Goal: Transaction & Acquisition: Obtain resource

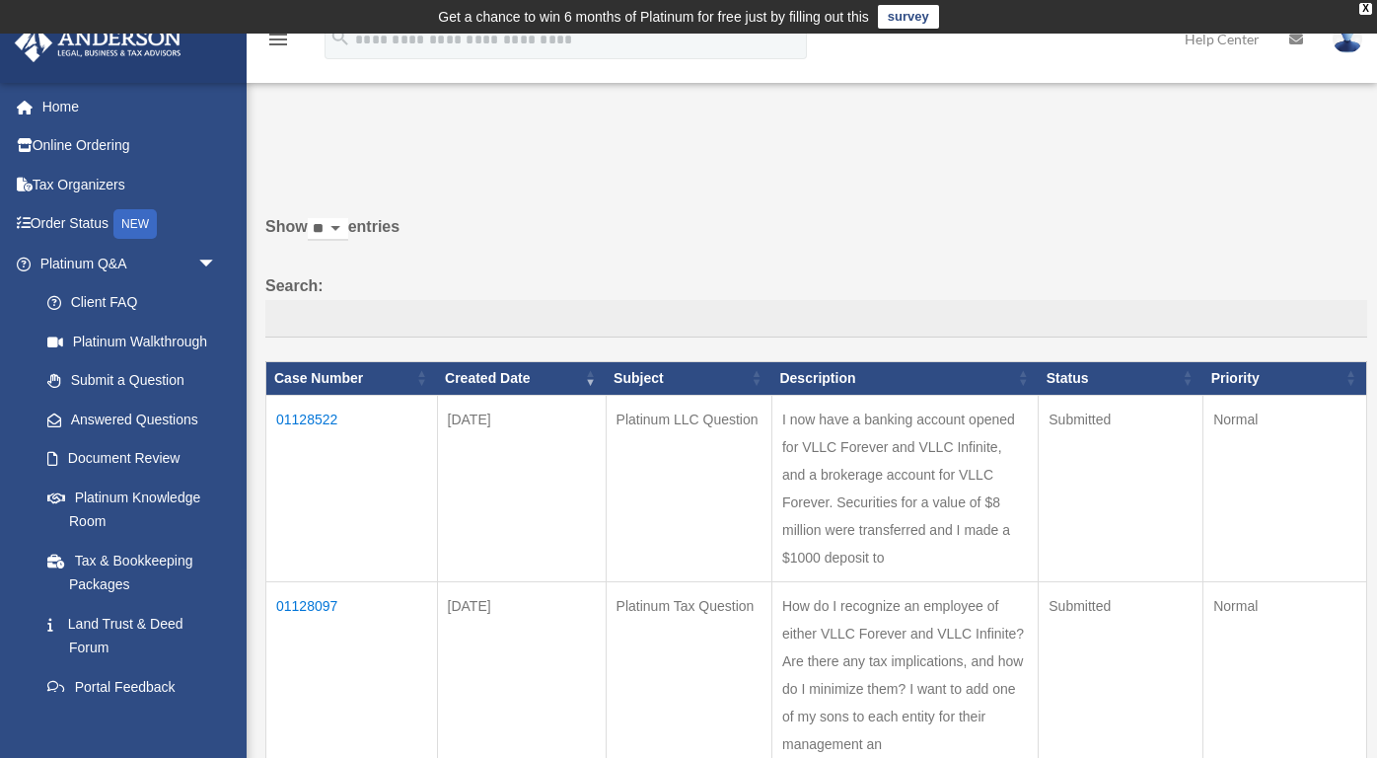
scroll to position [144, 0]
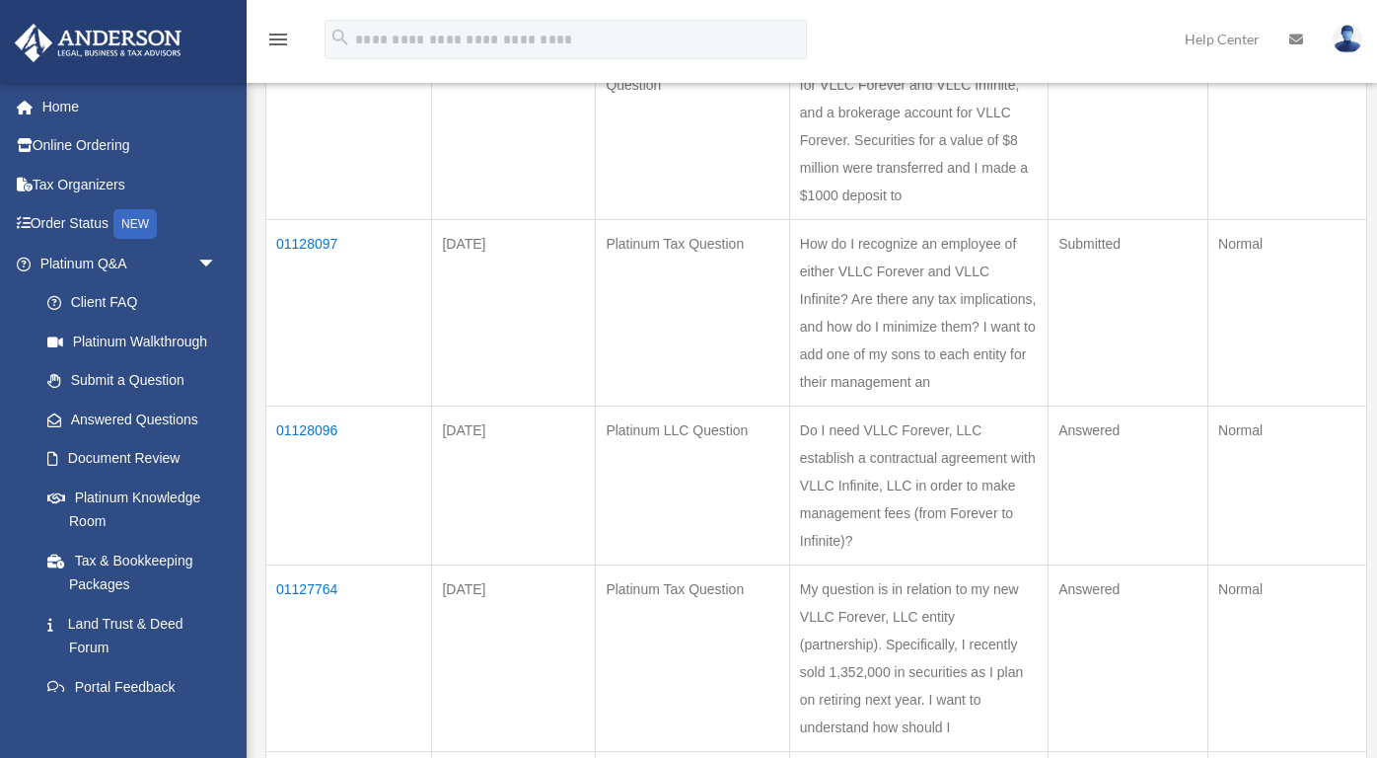
scroll to position [366, 0]
click at [325, 401] on td "01128096" at bounding box center [349, 480] width 166 height 159
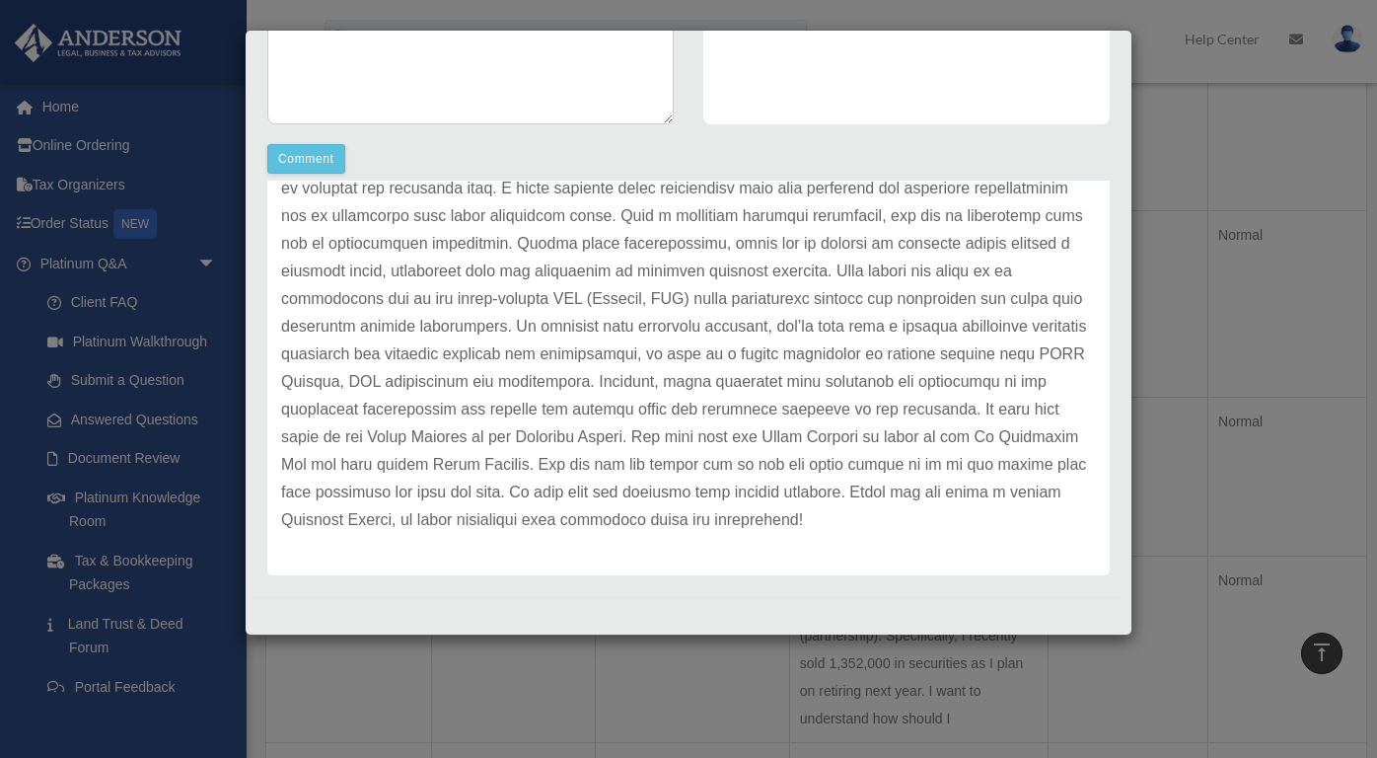
scroll to position [376, 0]
click at [198, 75] on div "Case Detail × Platinum LLC Question Case Number 01128096 Created Date September…" at bounding box center [688, 379] width 1377 height 758
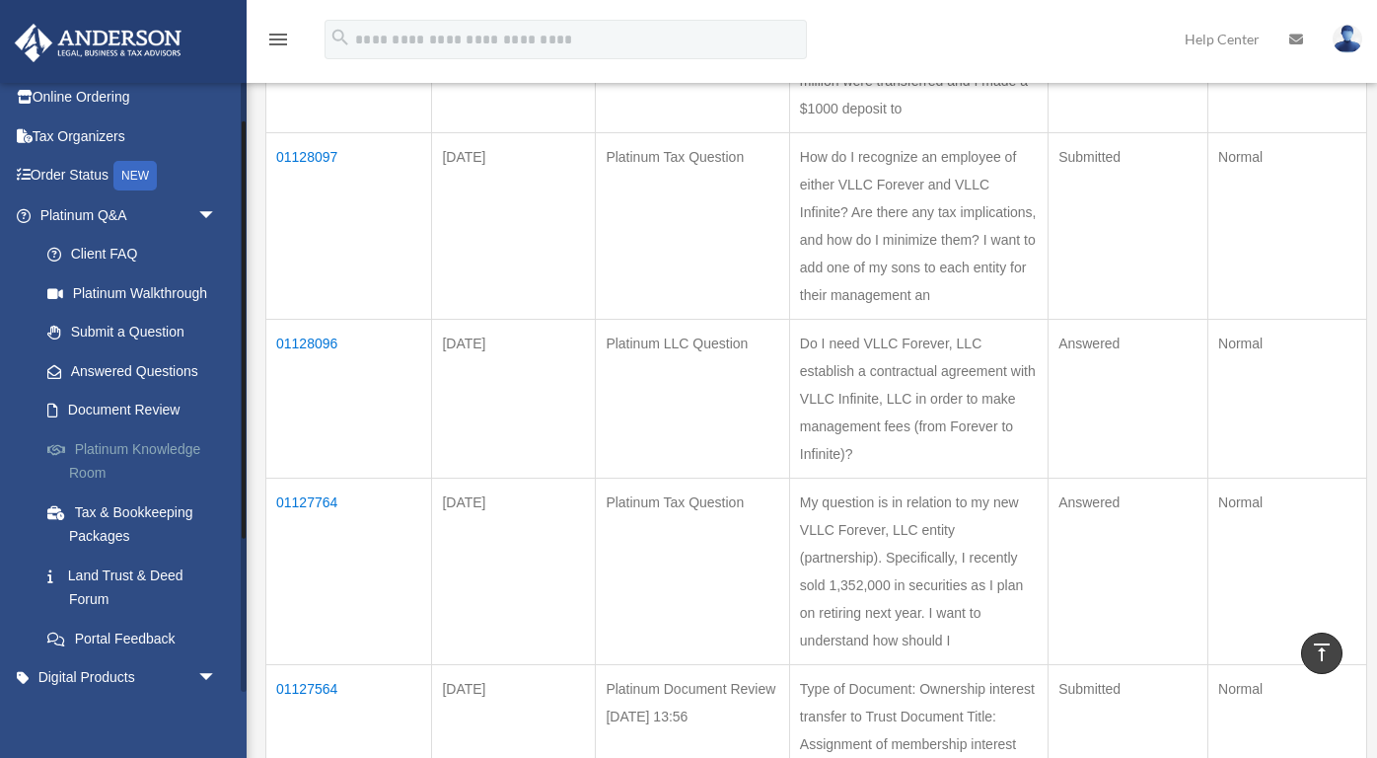
scroll to position [46, 0]
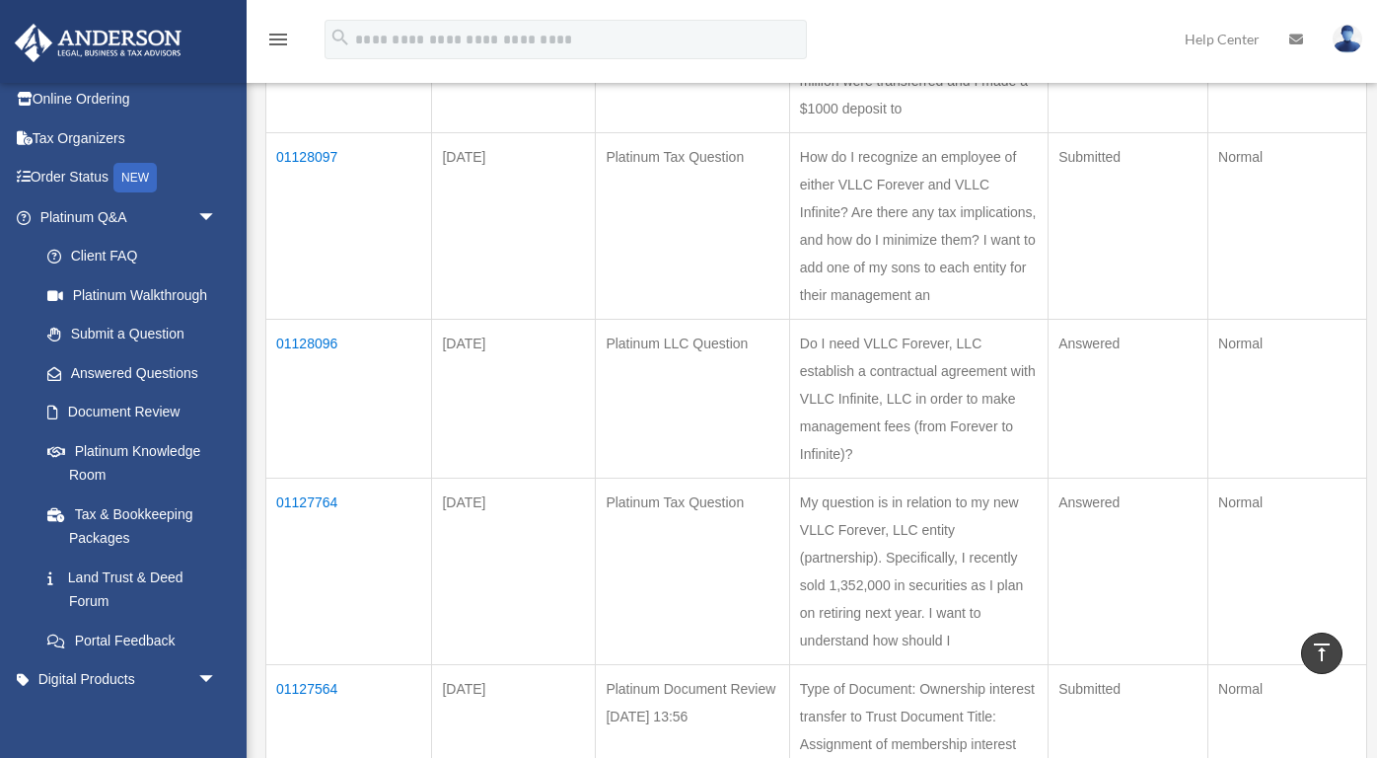
click at [324, 319] on td "01128096" at bounding box center [349, 398] width 166 height 159
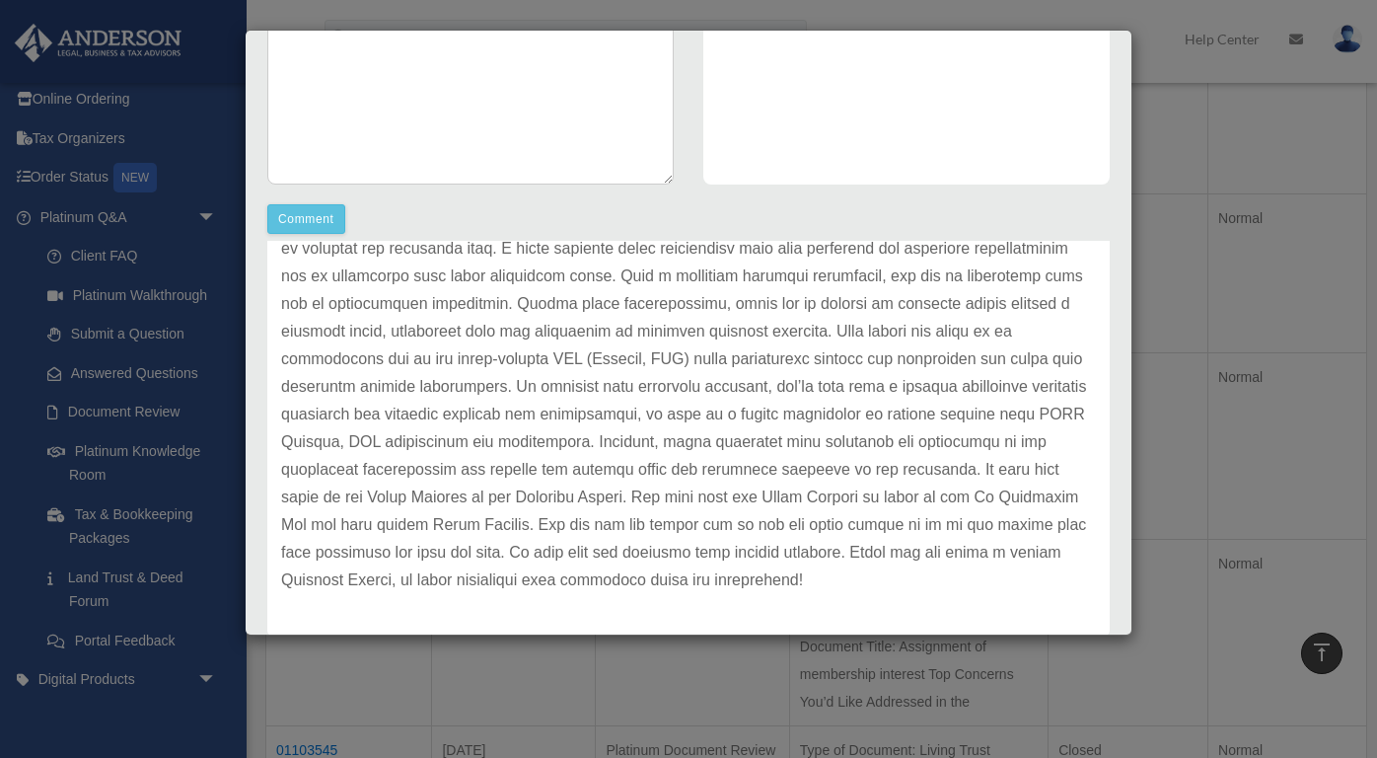
scroll to position [615, 0]
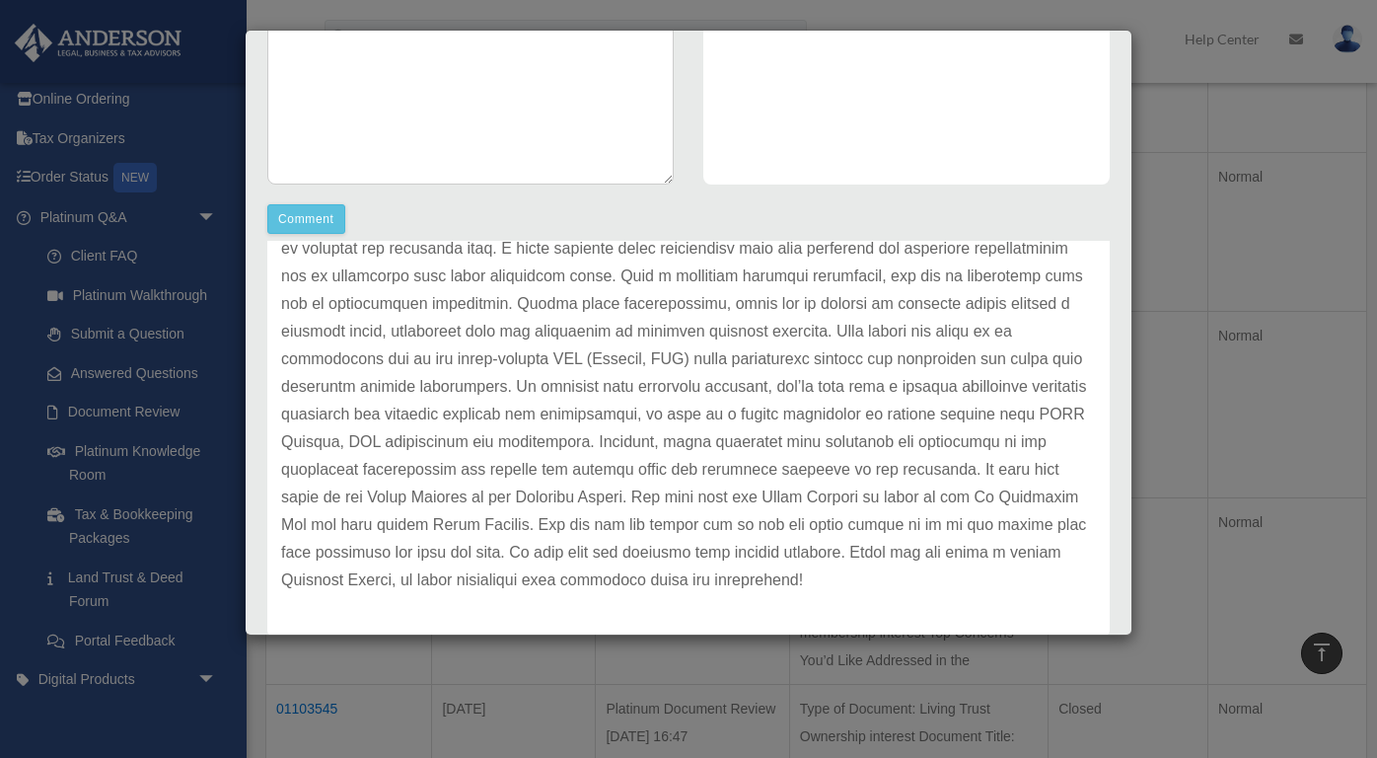
click at [105, 710] on div "Case Detail × Platinum LLC Question Case Number 01128096 Created Date September…" at bounding box center [688, 379] width 1377 height 758
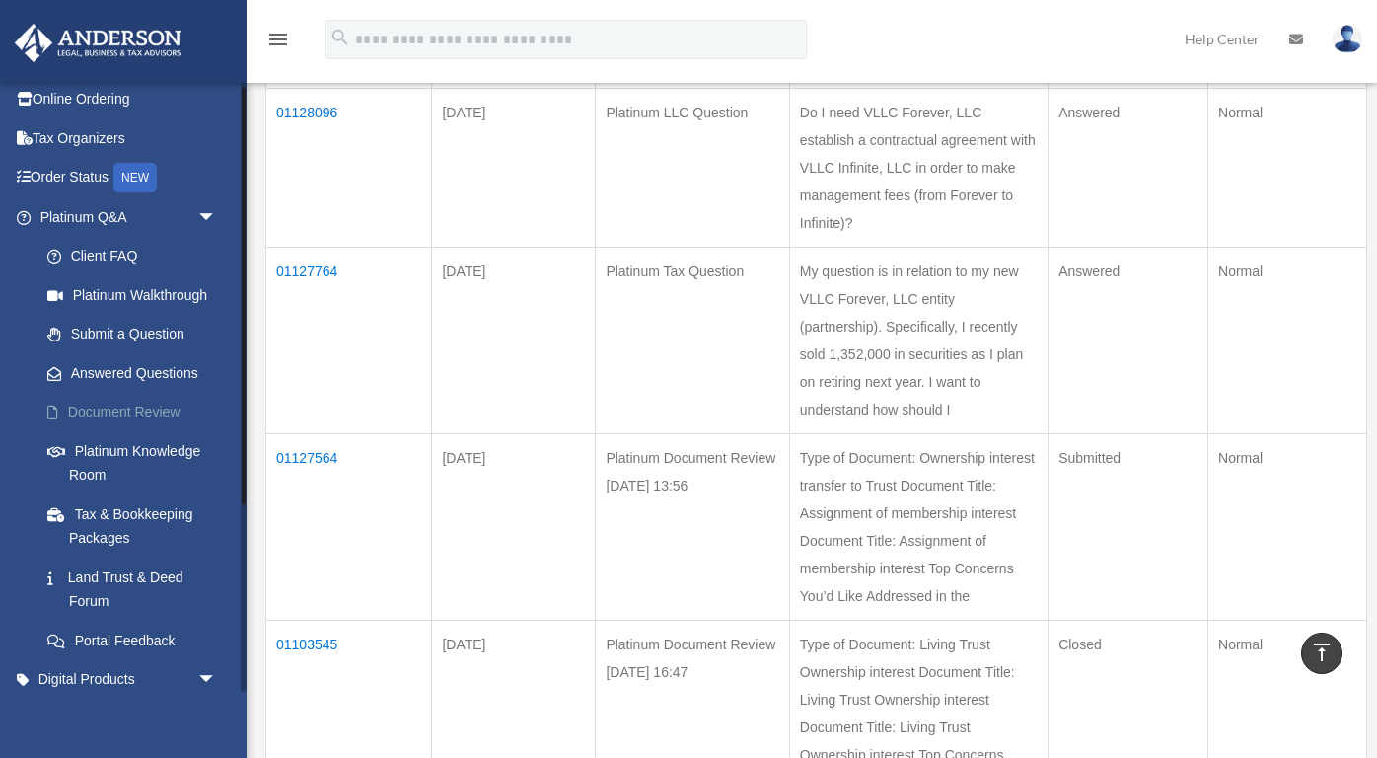
scroll to position [0, 0]
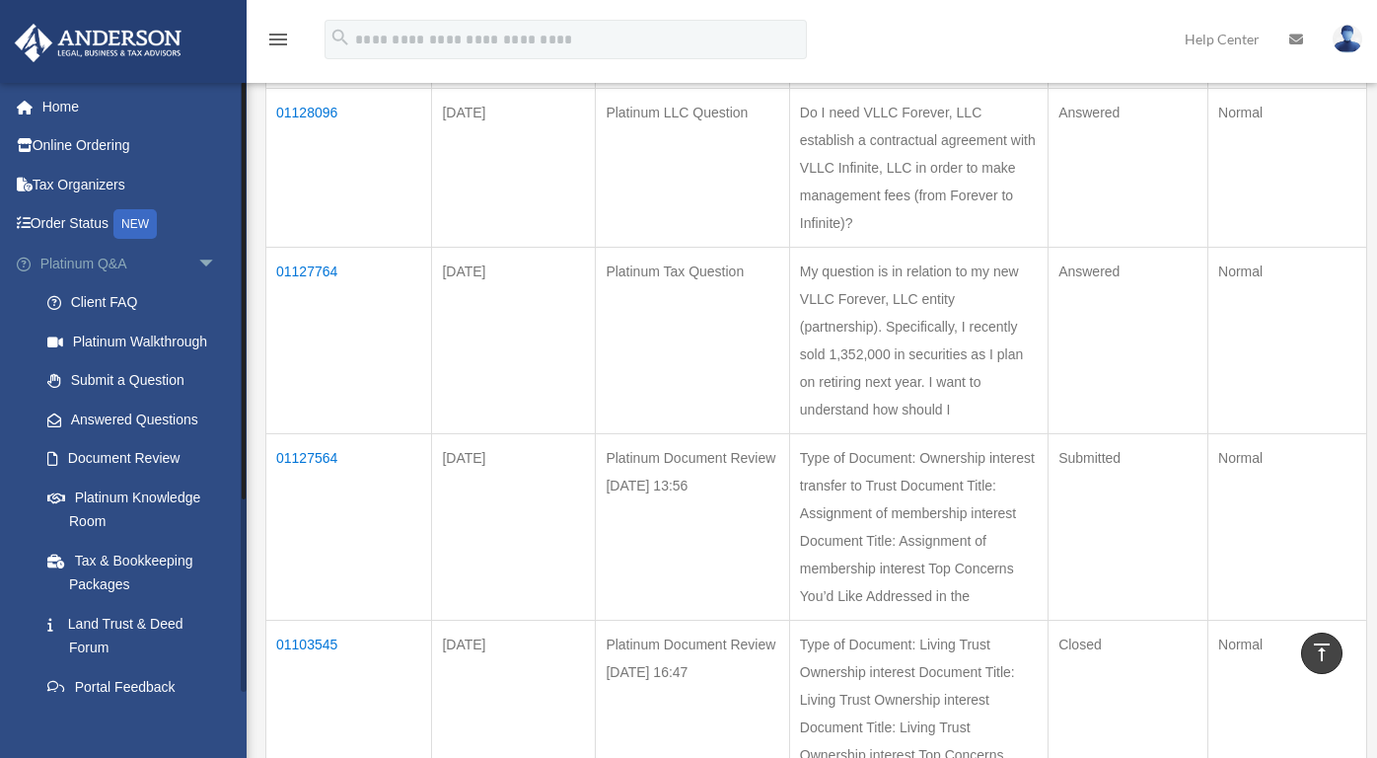
click at [200, 254] on span "arrow_drop_down" at bounding box center [216, 264] width 39 height 40
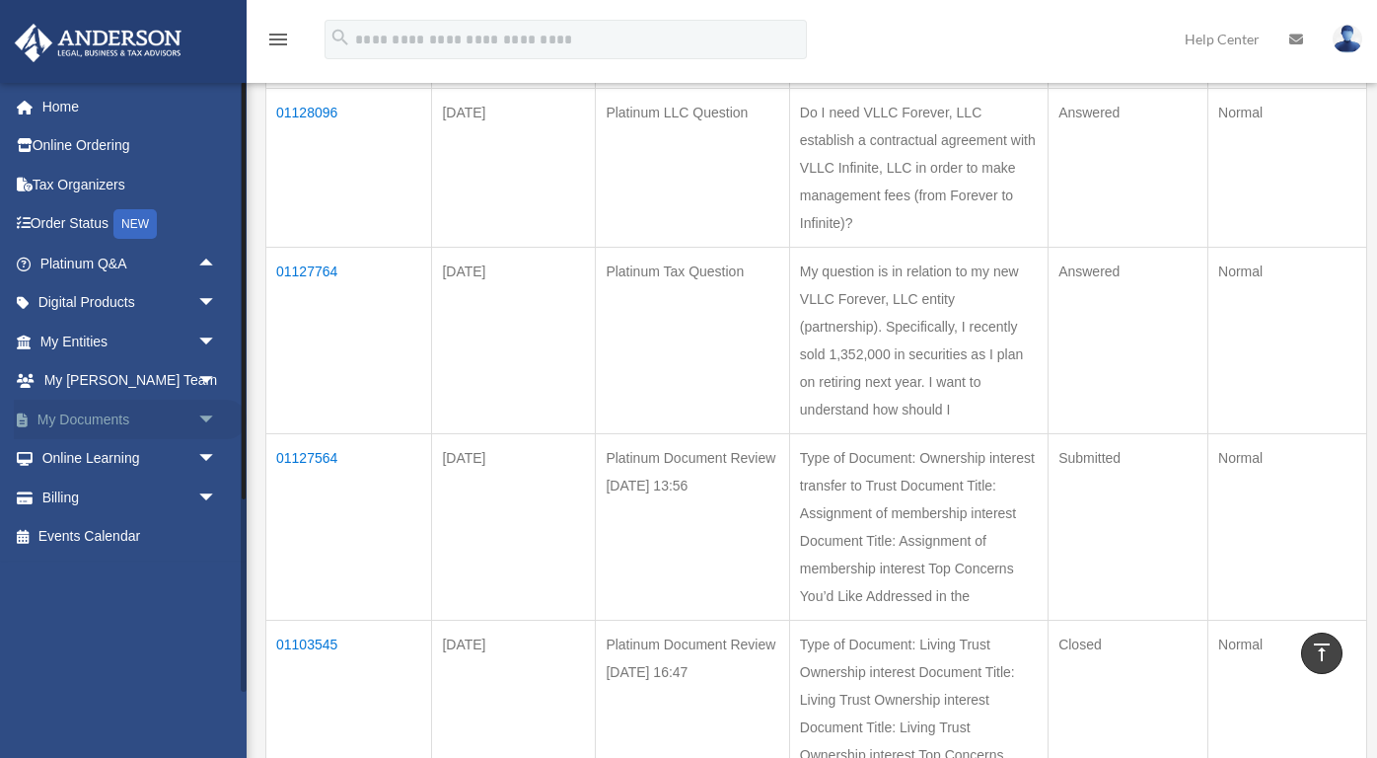
click at [126, 409] on link "My Documents arrow_drop_down" at bounding box center [130, 418] width 233 height 39
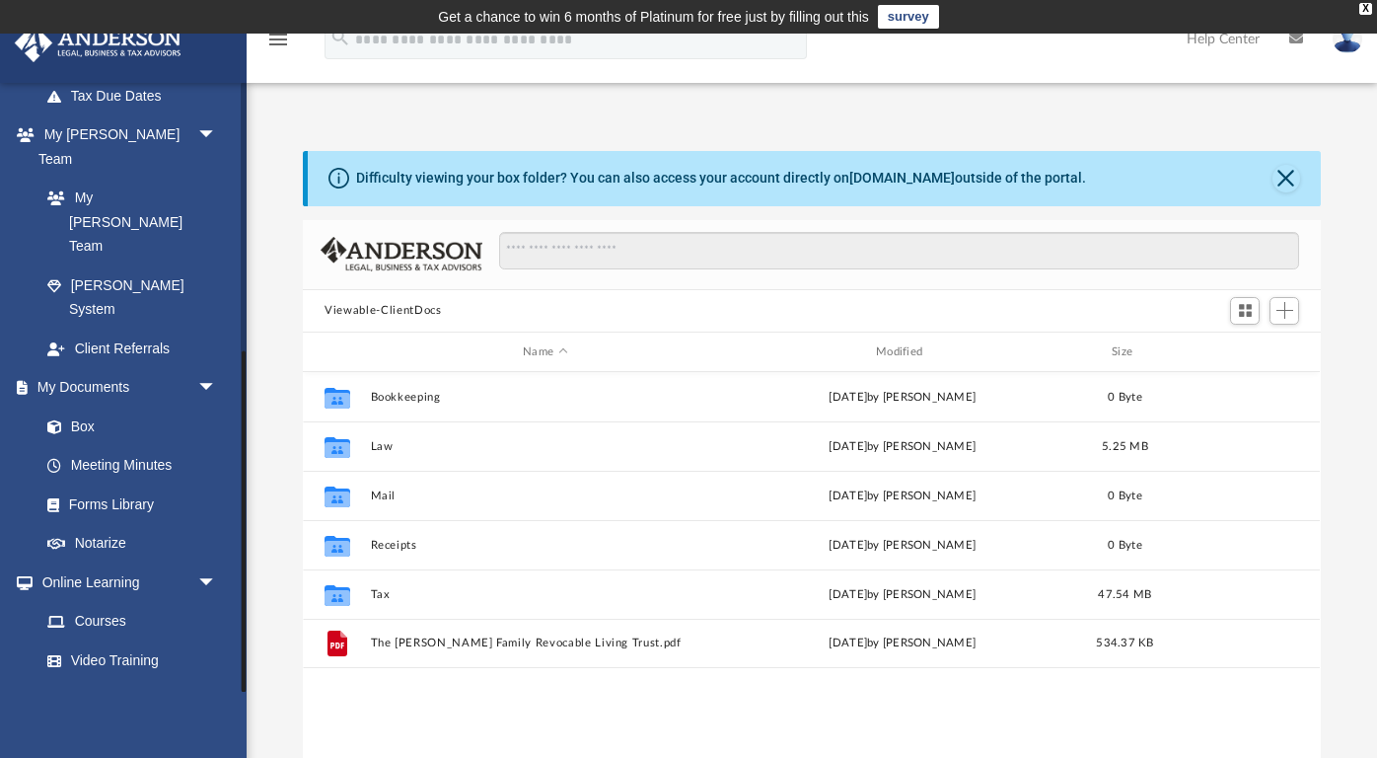
scroll to position [478, 0]
click at [151, 485] on link "Forms Library" at bounding box center [137, 504] width 219 height 39
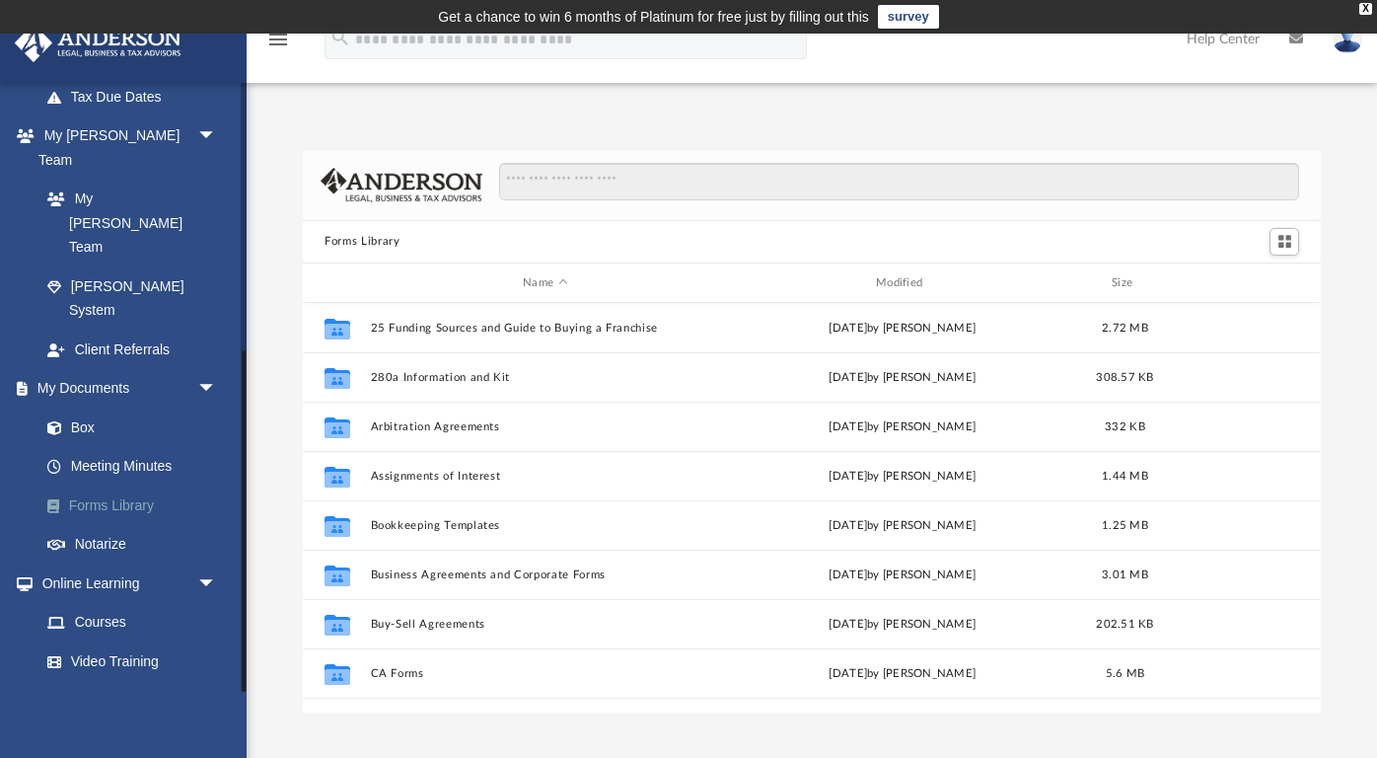
scroll to position [1, 1]
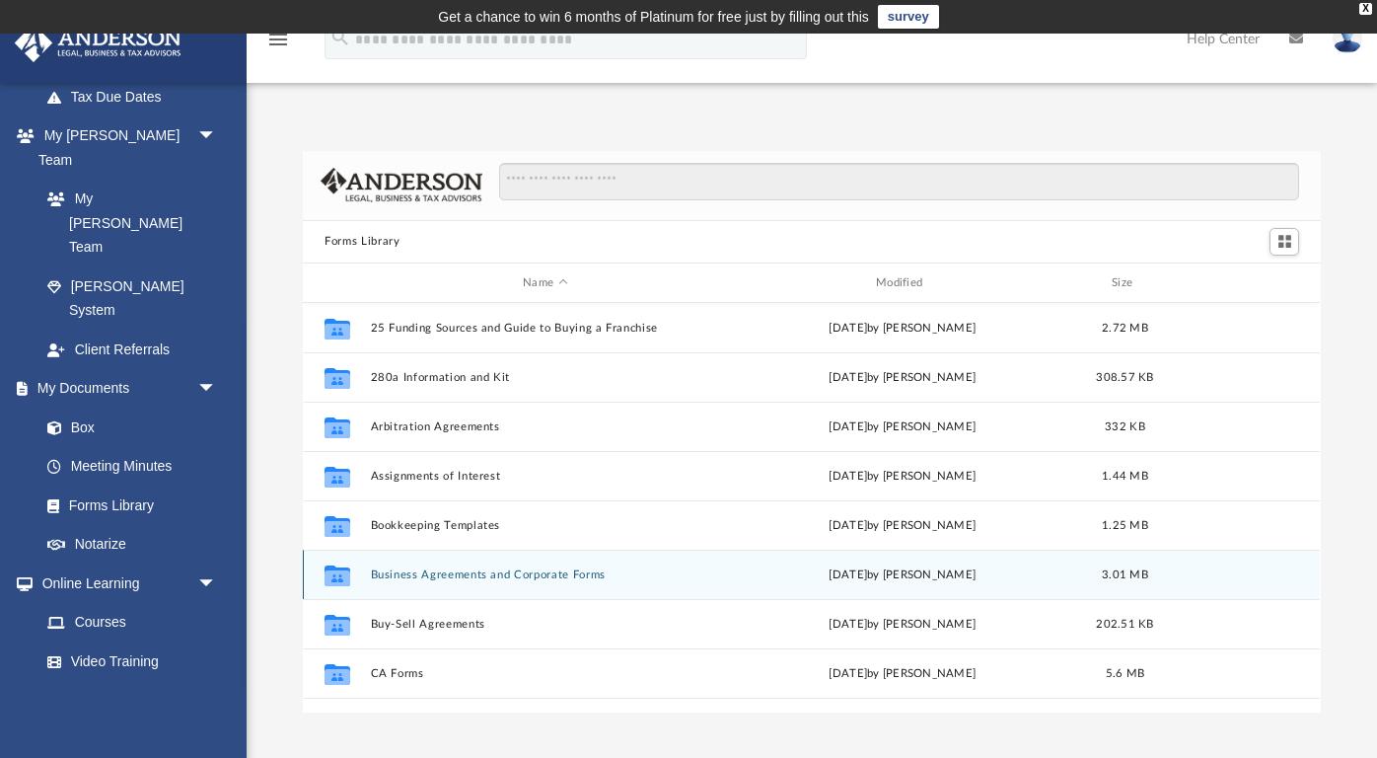
click at [506, 570] on button "Business Agreements and Corporate Forms" at bounding box center [545, 574] width 349 height 13
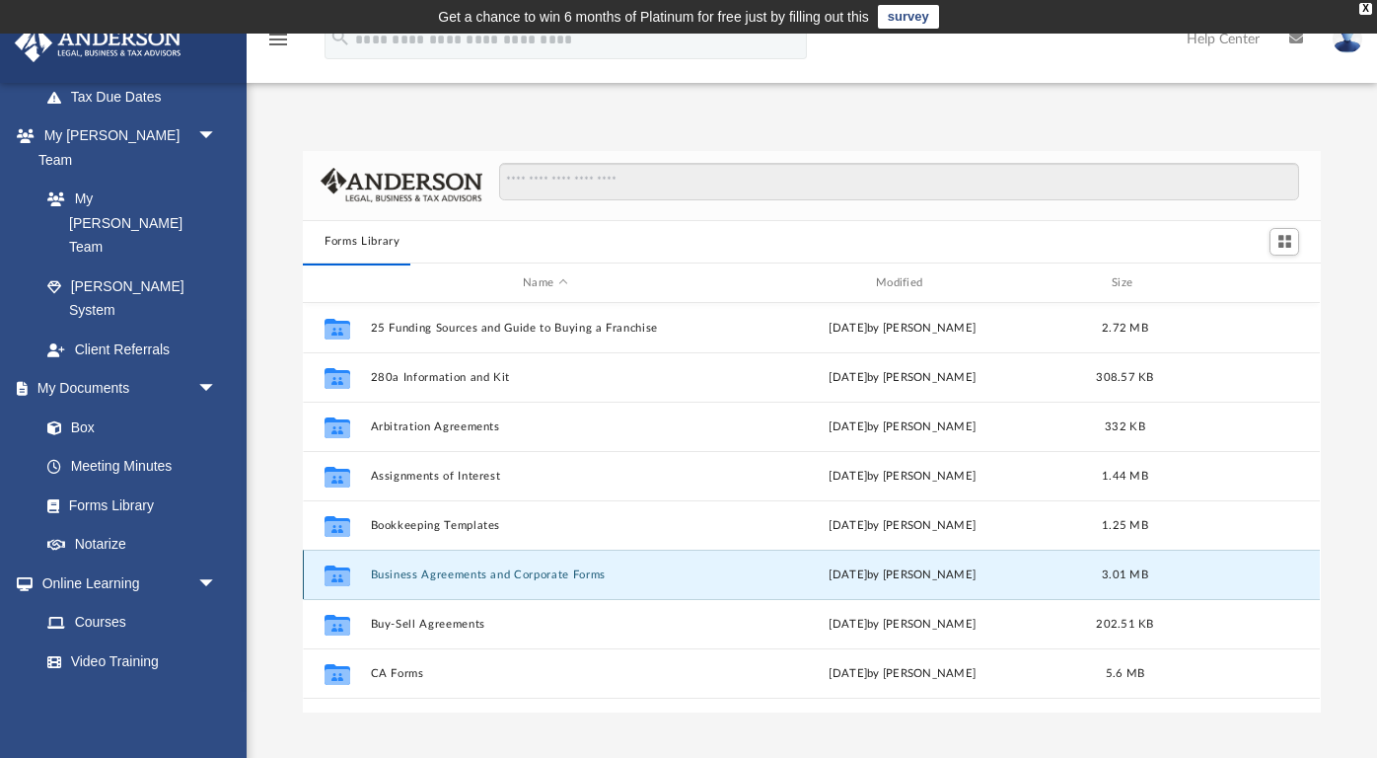
click at [466, 576] on button "Business Agreements and Corporate Forms" at bounding box center [545, 574] width 349 height 13
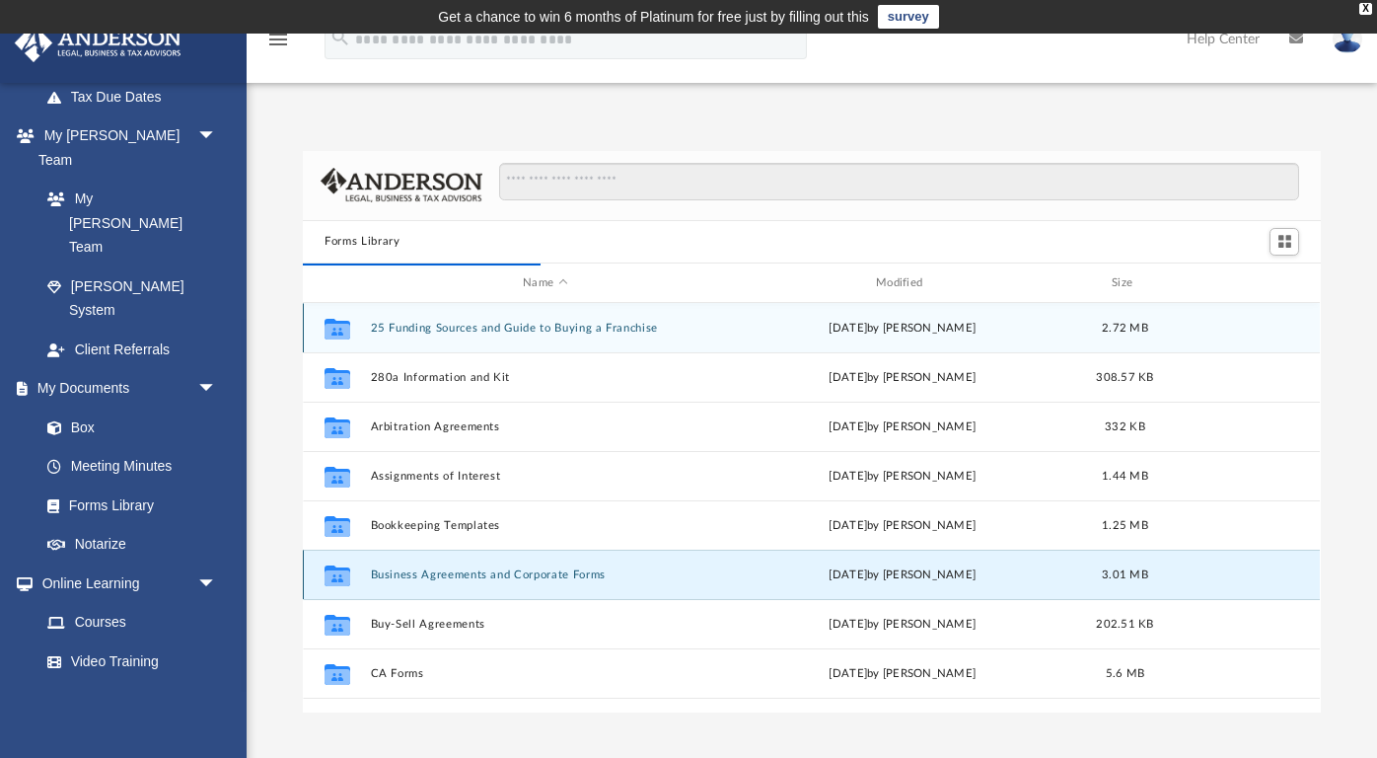
scroll to position [388, 1018]
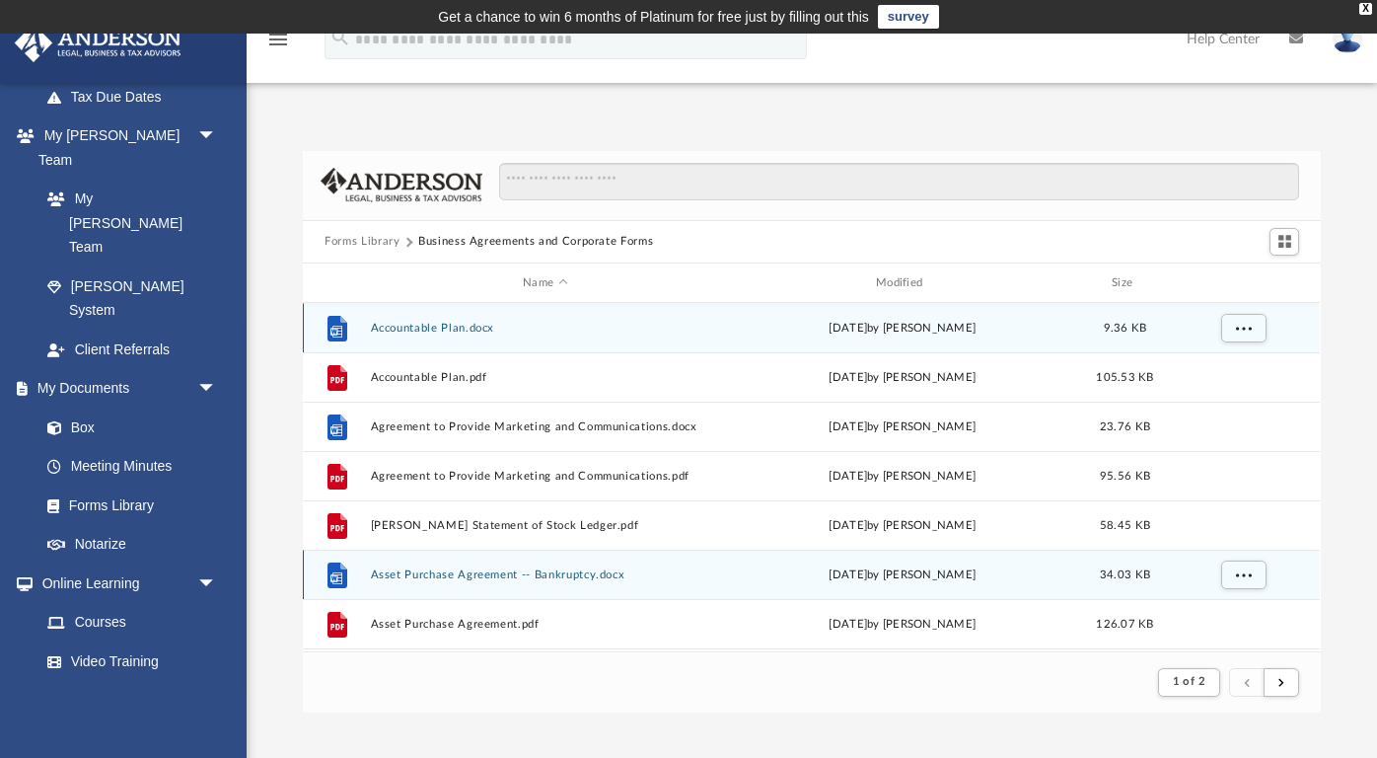
click at [476, 326] on button "Accountable Plan.docx" at bounding box center [545, 328] width 349 height 13
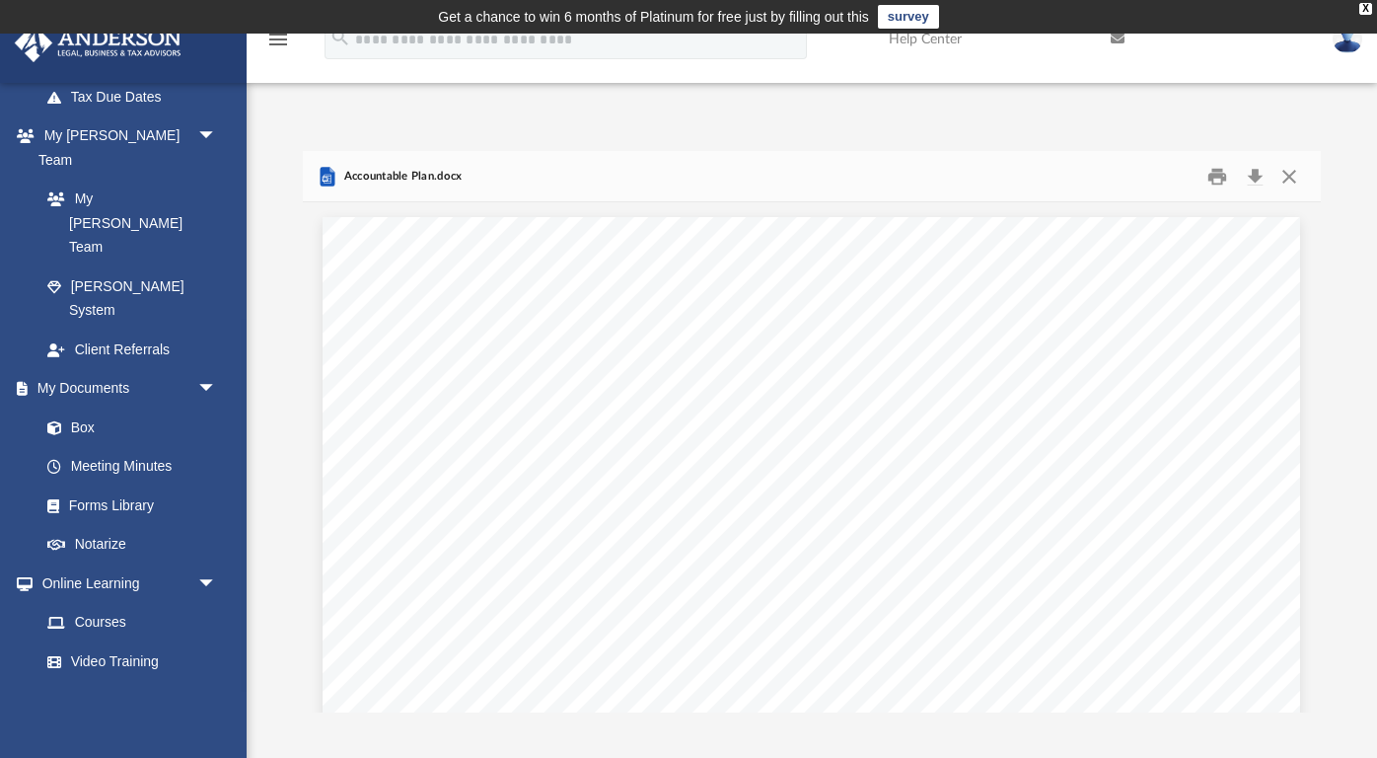
scroll to position [-9, 0]
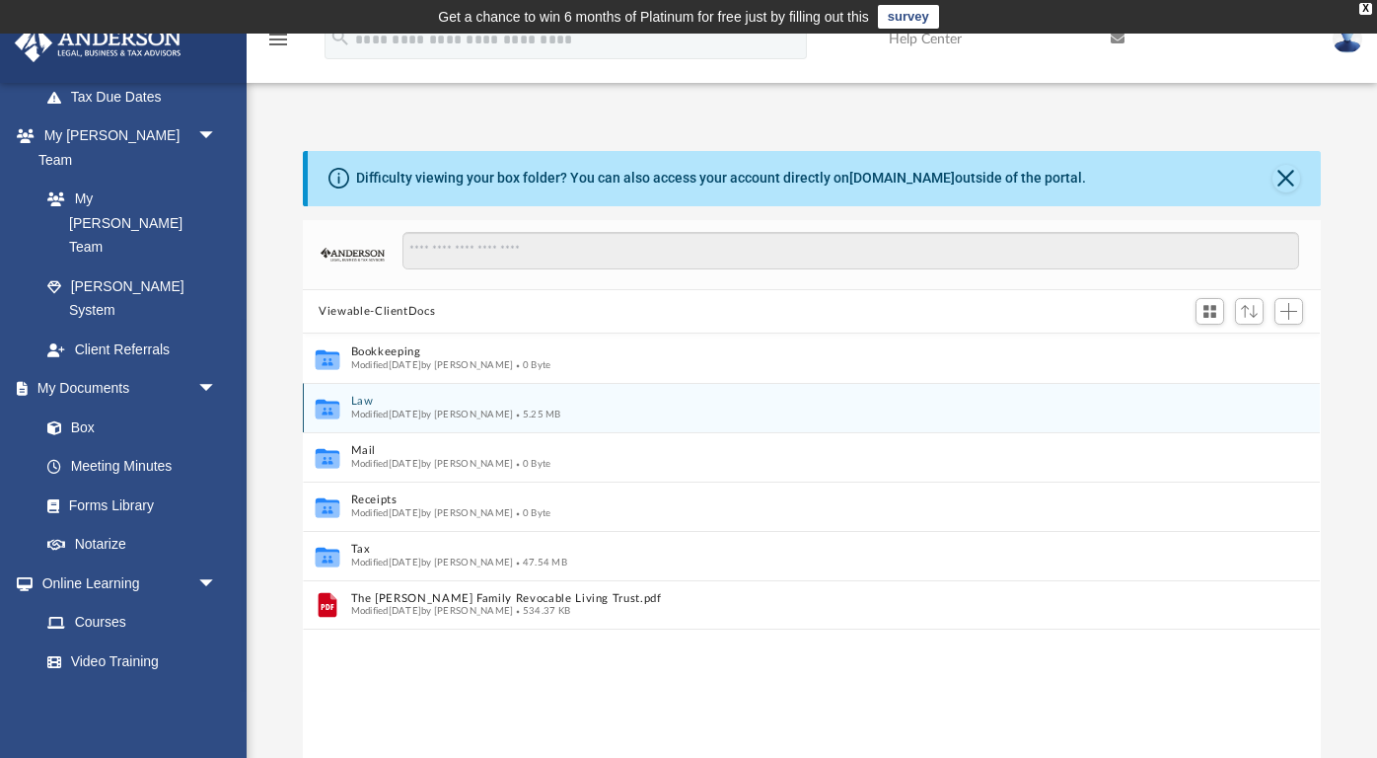
scroll to position [449, 1018]
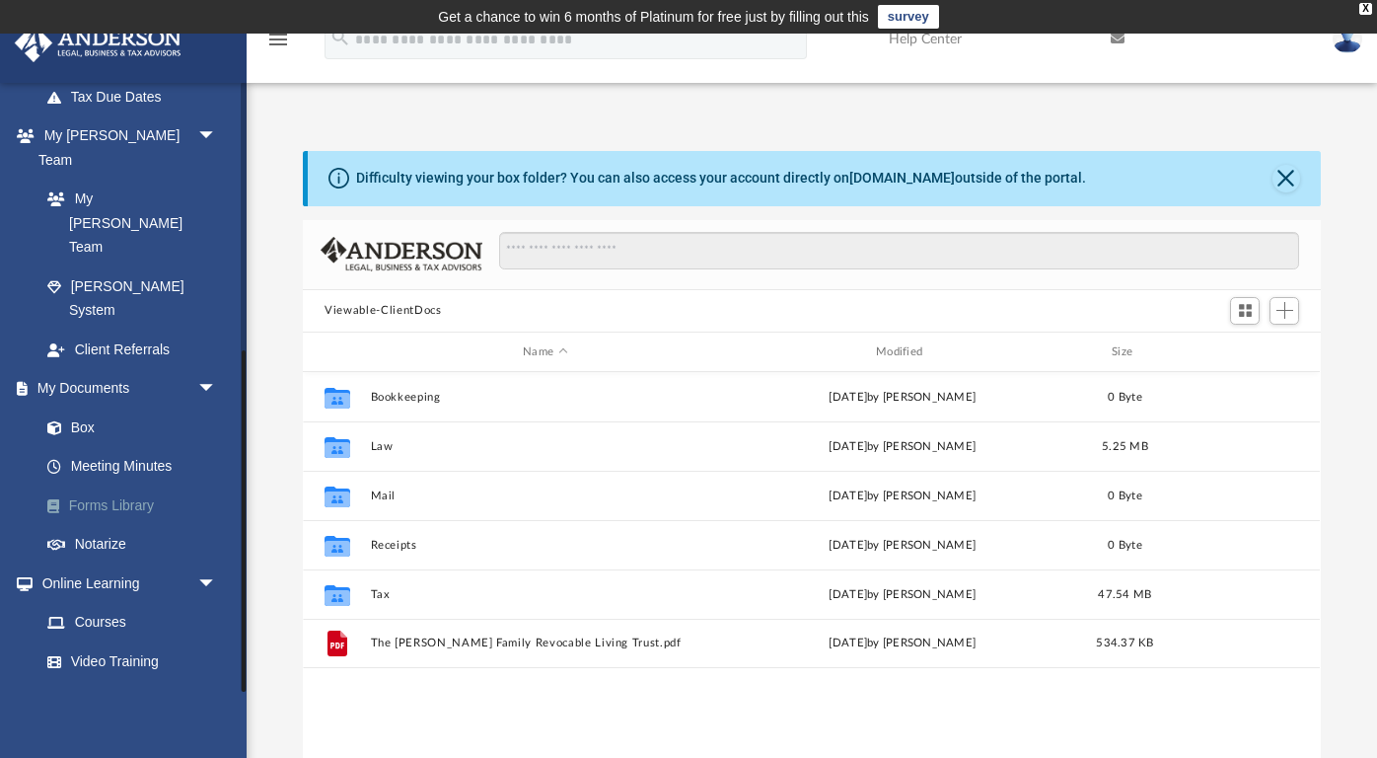
click at [134, 485] on link "Forms Library" at bounding box center [137, 504] width 219 height 39
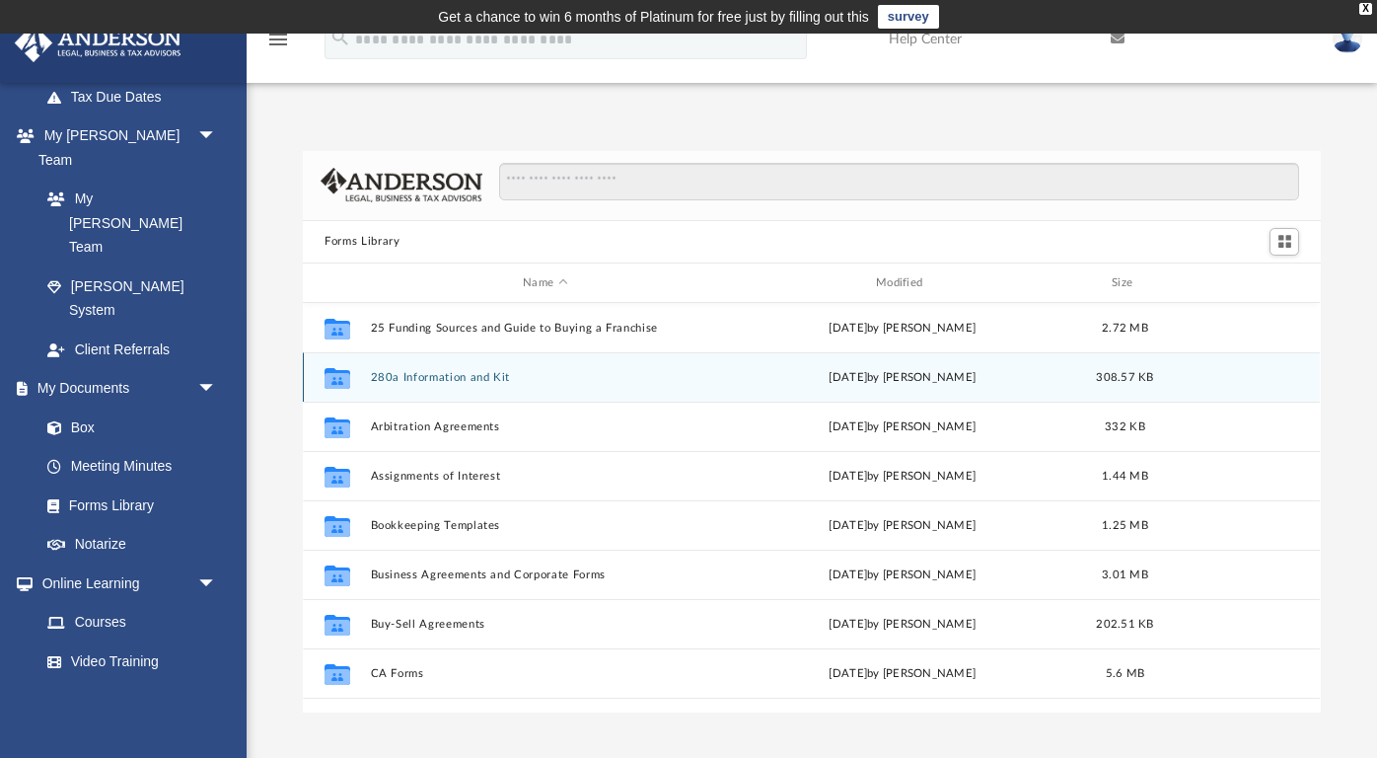
scroll to position [449, 1018]
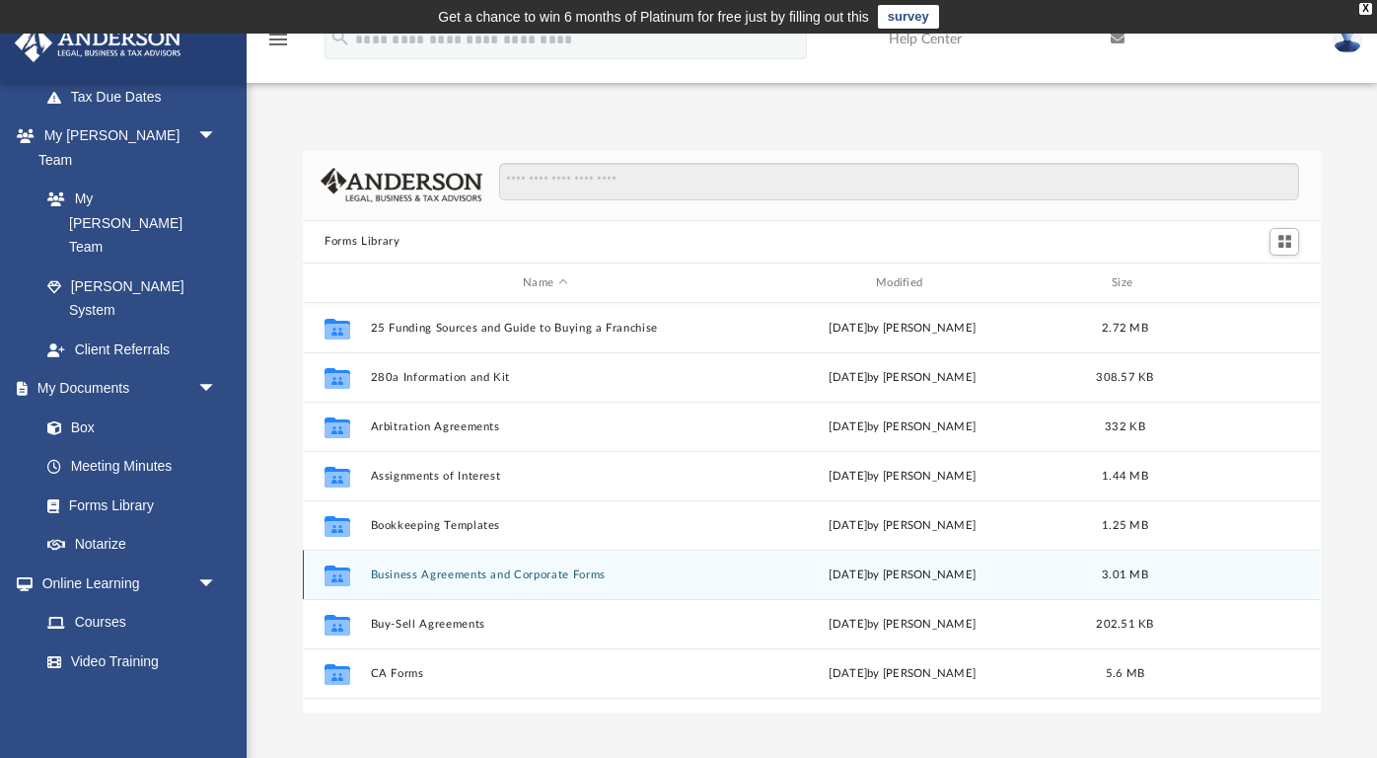
click at [573, 575] on button "Business Agreements and Corporate Forms" at bounding box center [545, 574] width 349 height 13
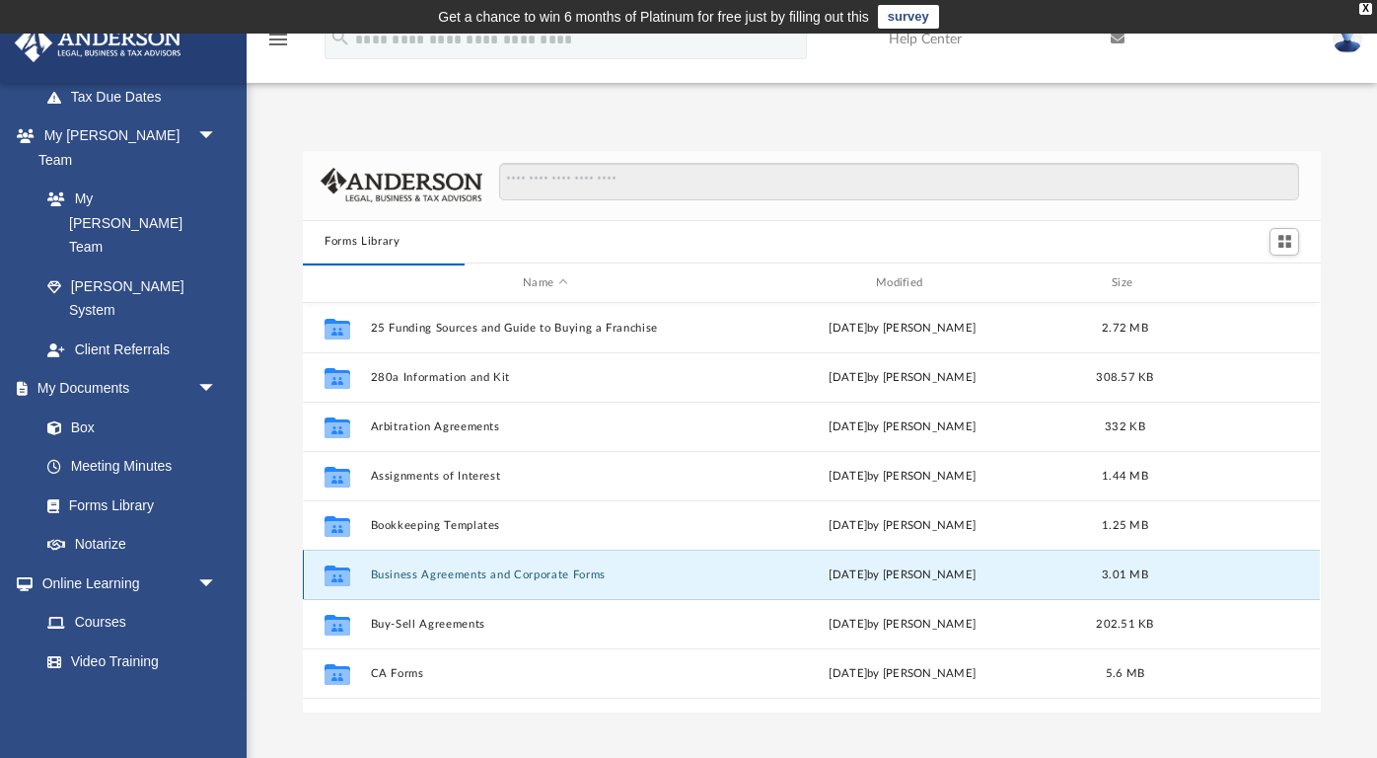
click at [393, 571] on button "Business Agreements and Corporate Forms" at bounding box center [545, 574] width 349 height 13
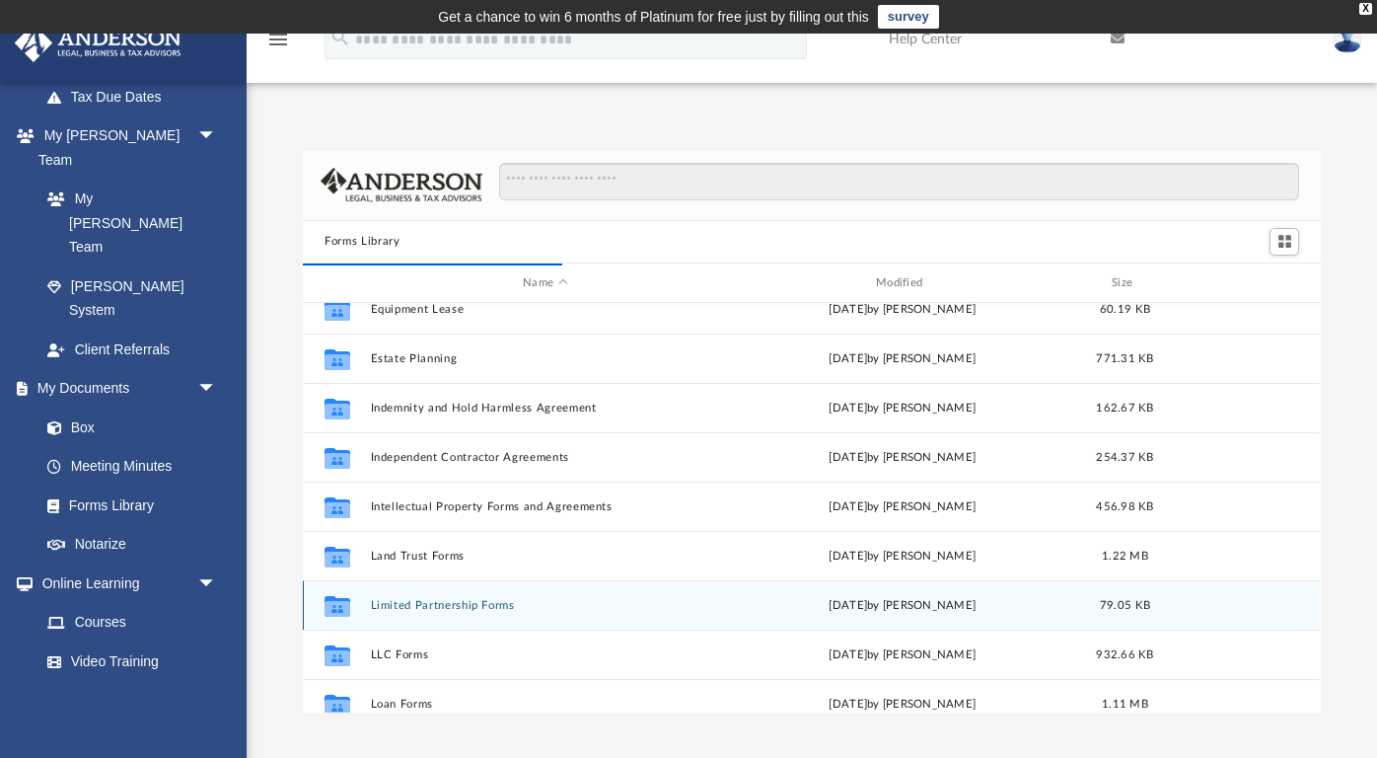
scroll to position [0, 0]
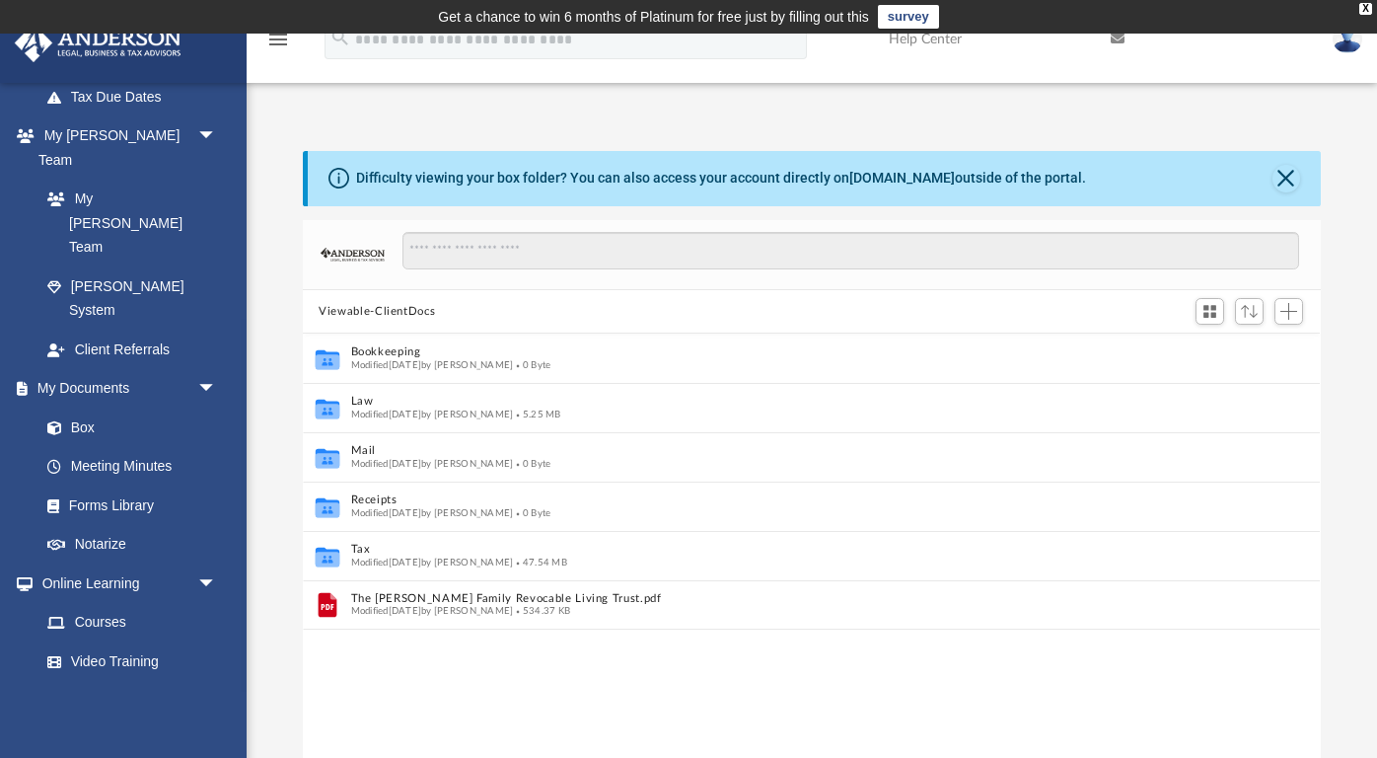
scroll to position [449, 1018]
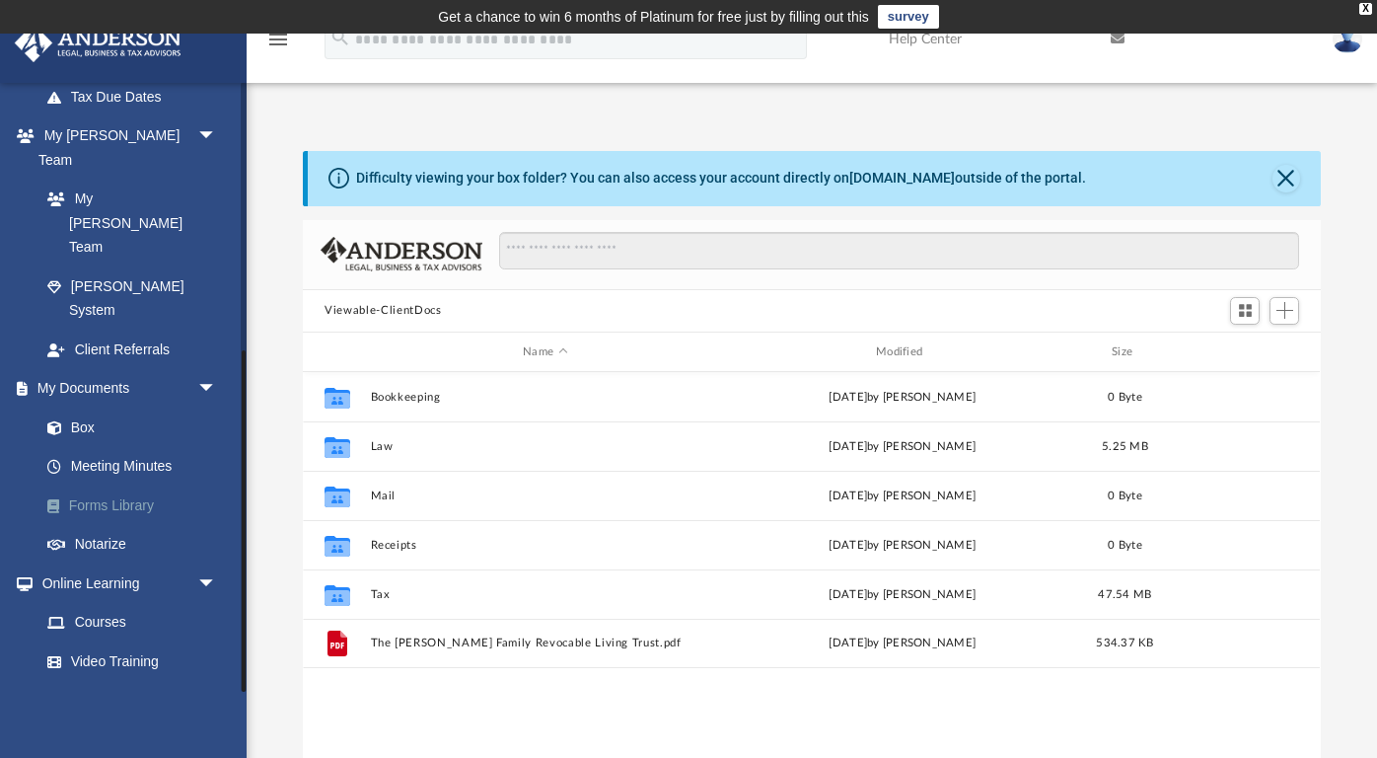
click at [140, 485] on link "Forms Library" at bounding box center [137, 504] width 219 height 39
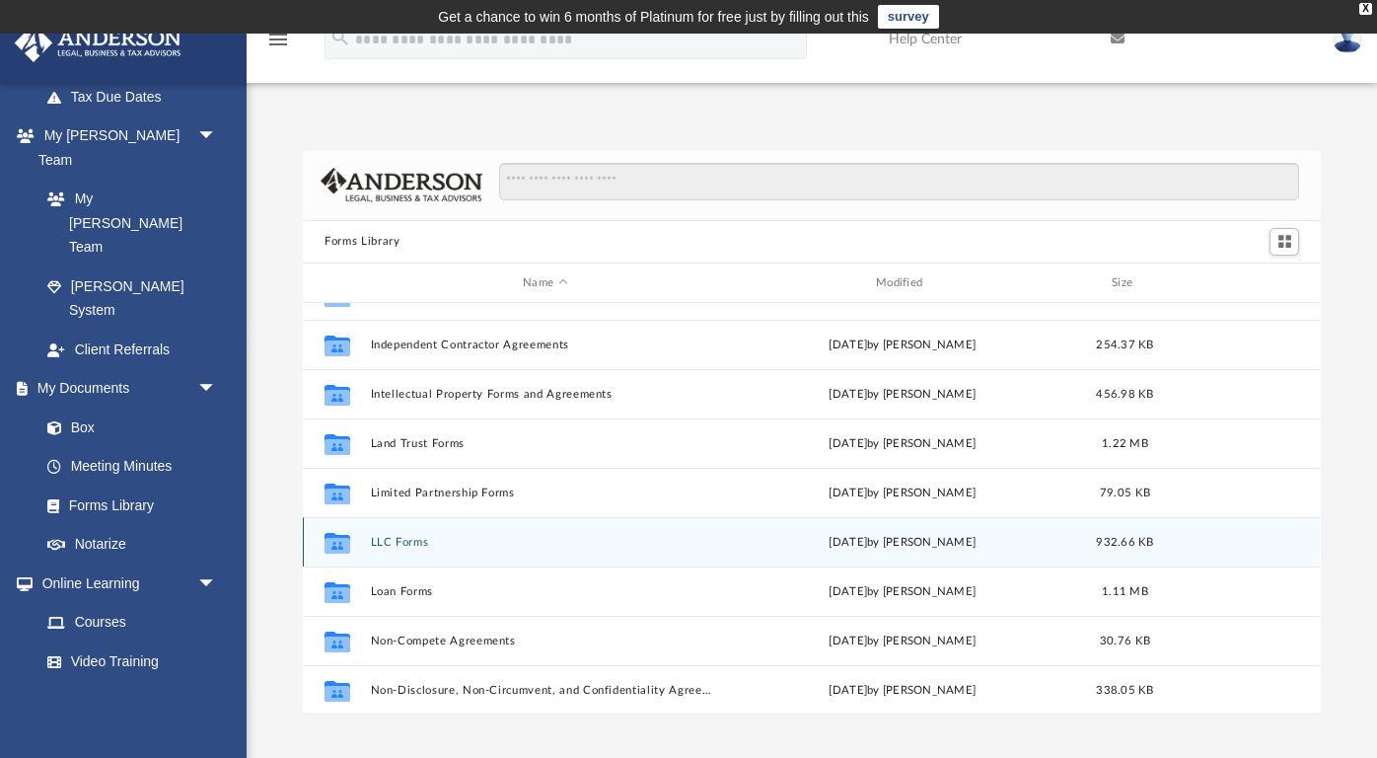
scroll to position [717, 0]
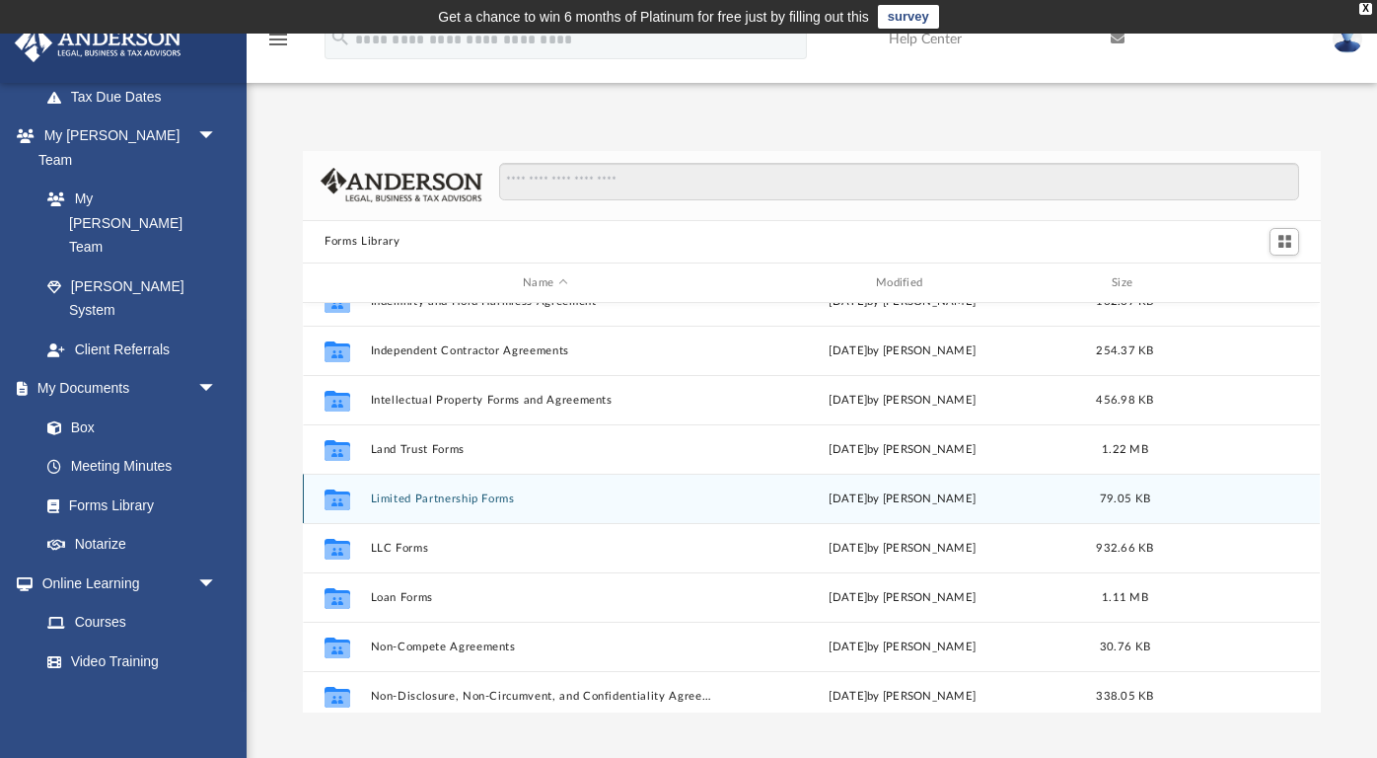
click at [465, 496] on button "Limited Partnership Forms" at bounding box center [545, 498] width 349 height 13
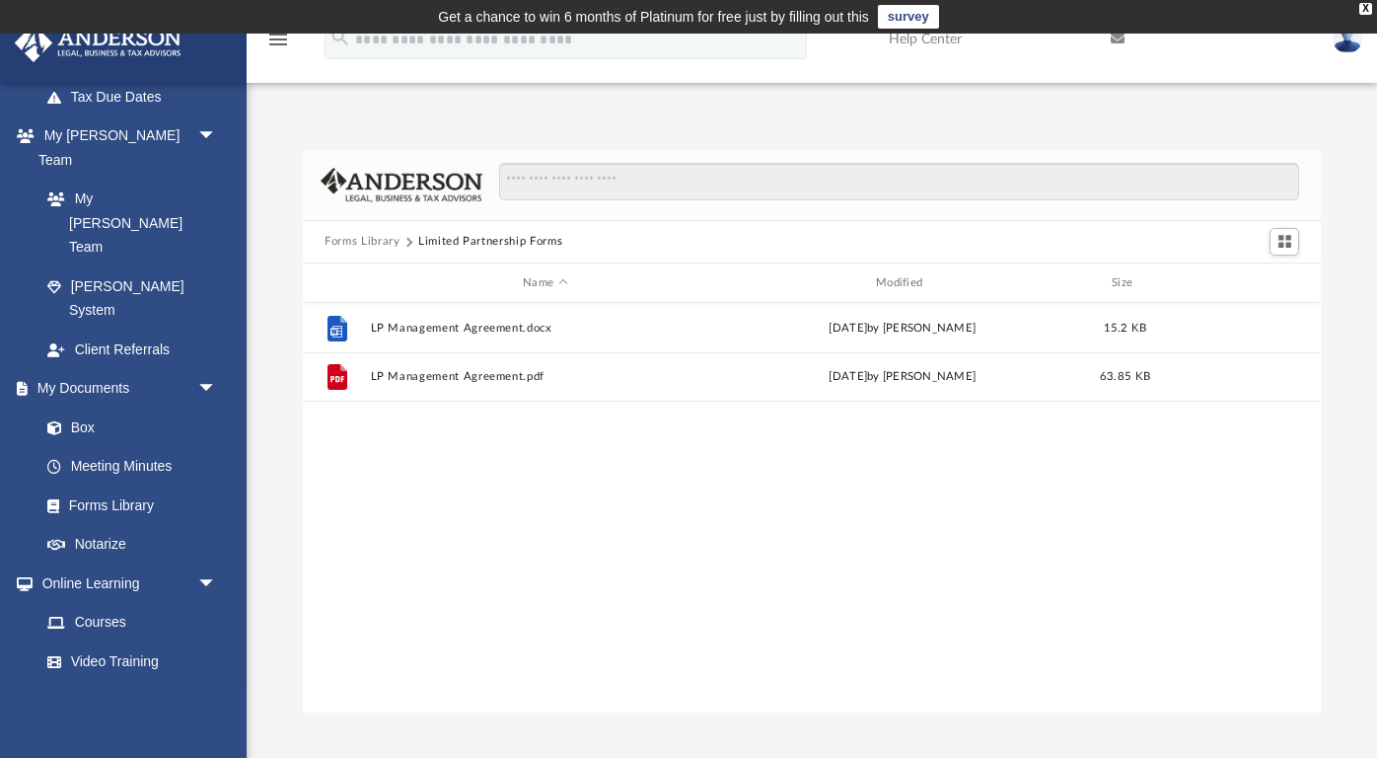
scroll to position [0, 0]
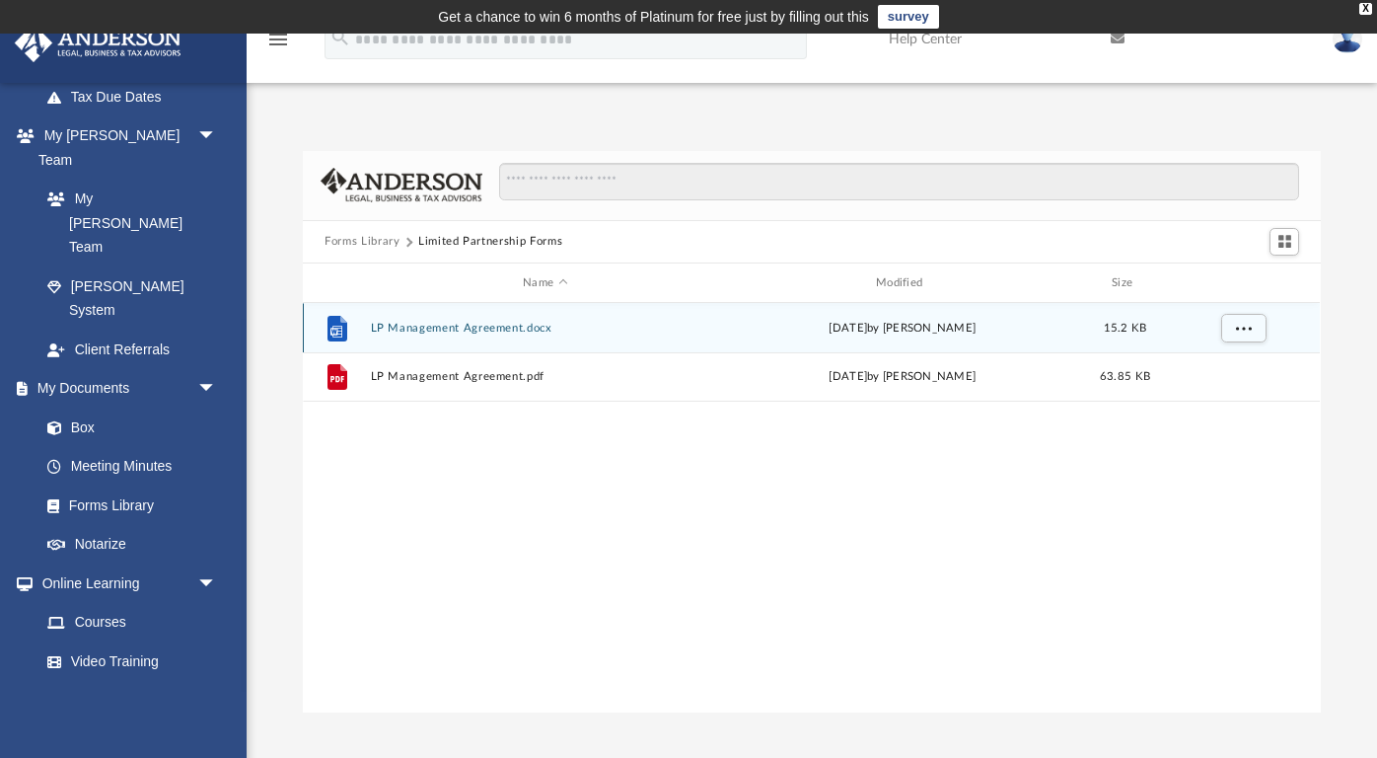
click at [474, 335] on div "File LP Management Agreement.docx [DATE] by [PERSON_NAME] 15.2 KB" at bounding box center [811, 327] width 1017 height 49
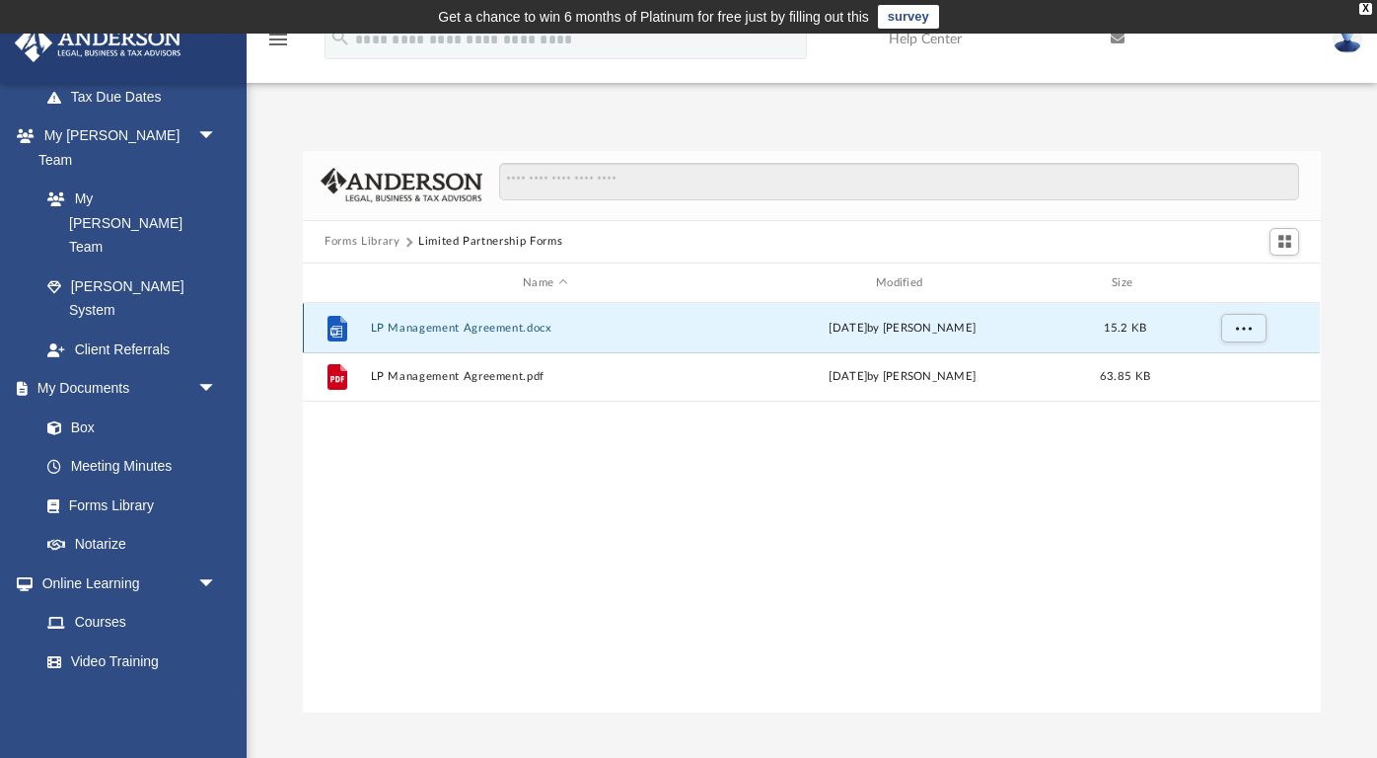
click at [474, 335] on div "File LP Management Agreement.docx [DATE] by [PERSON_NAME] 15.2 KB" at bounding box center [811, 327] width 1017 height 49
click at [458, 331] on button "LP Management Agreement.docx" at bounding box center [545, 328] width 349 height 13
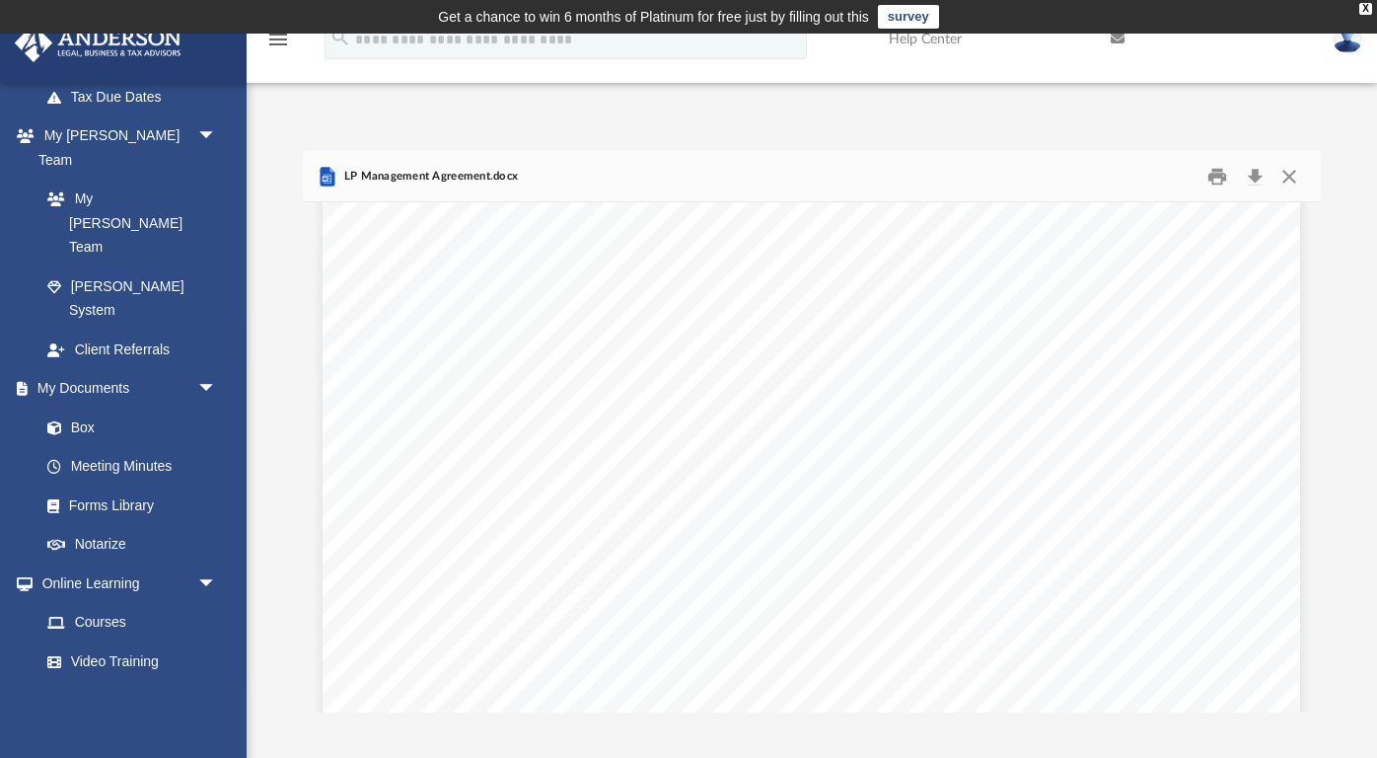
scroll to position [1468, 0]
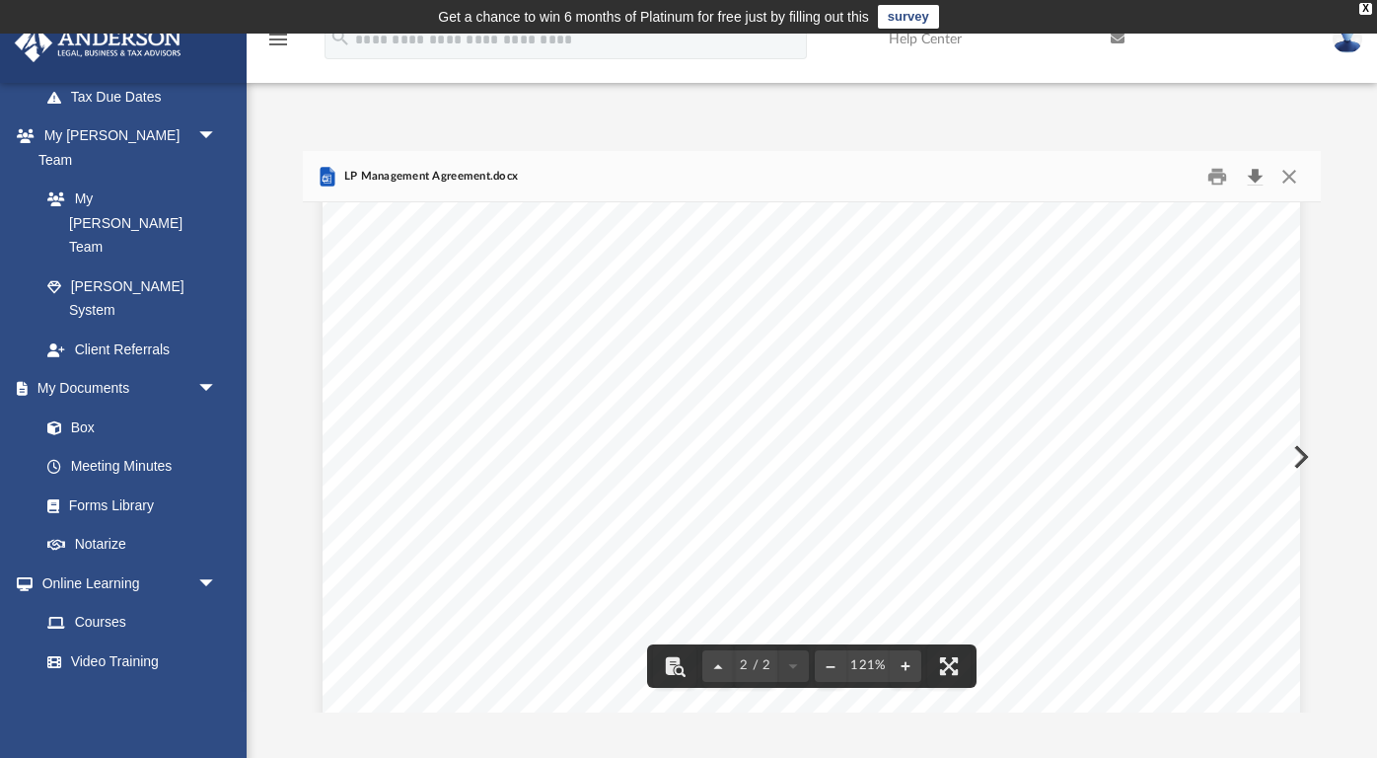
click at [1256, 170] on button "Download" at bounding box center [1255, 176] width 36 height 31
drag, startPoint x: 763, startPoint y: 343, endPoint x: 1018, endPoint y: 357, distance: 254.9
click at [323, 217] on span "Agreement between ________________________ and" at bounding box center [323, 217] width 0 height 0
click at [927, 348] on span "________________________" at bounding box center [897, 346] width 268 height 23
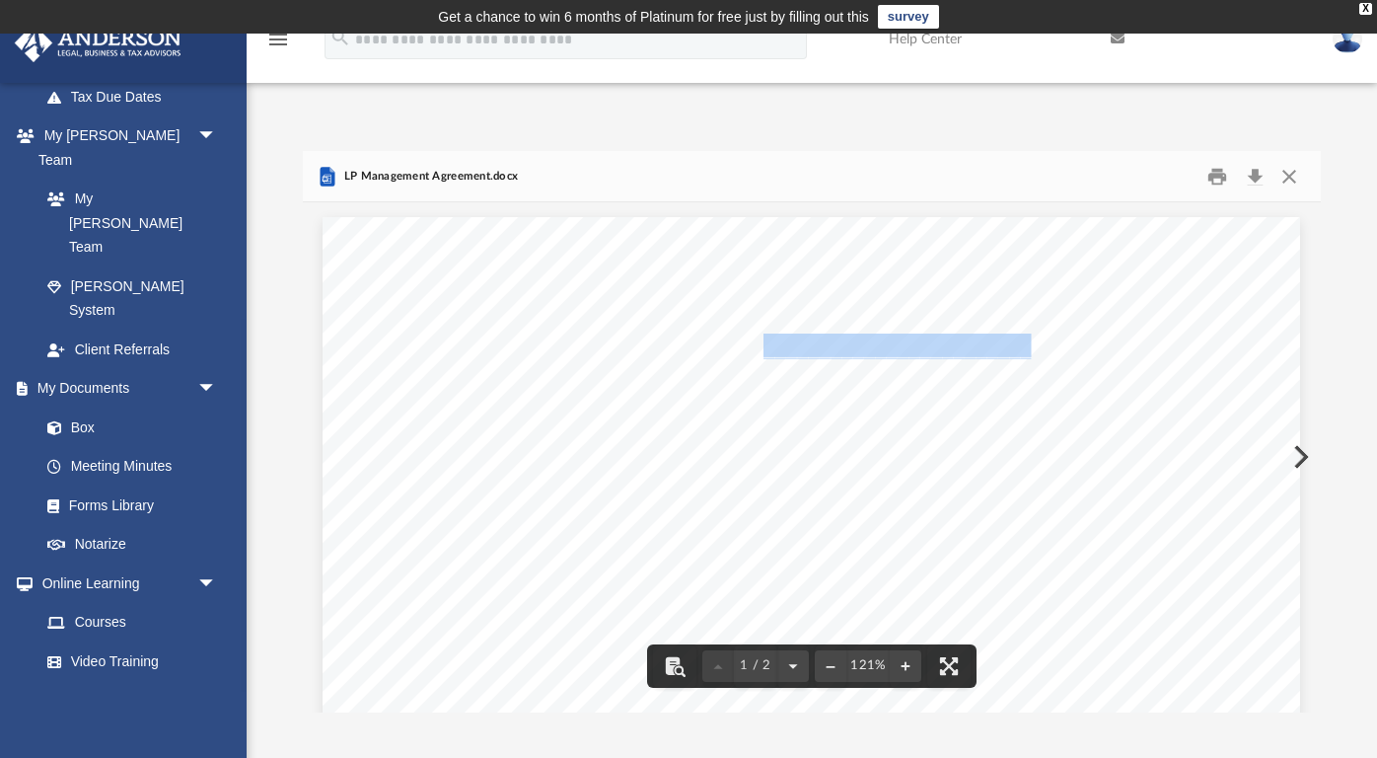
click at [927, 348] on span "________________________" at bounding box center [897, 346] width 268 height 23
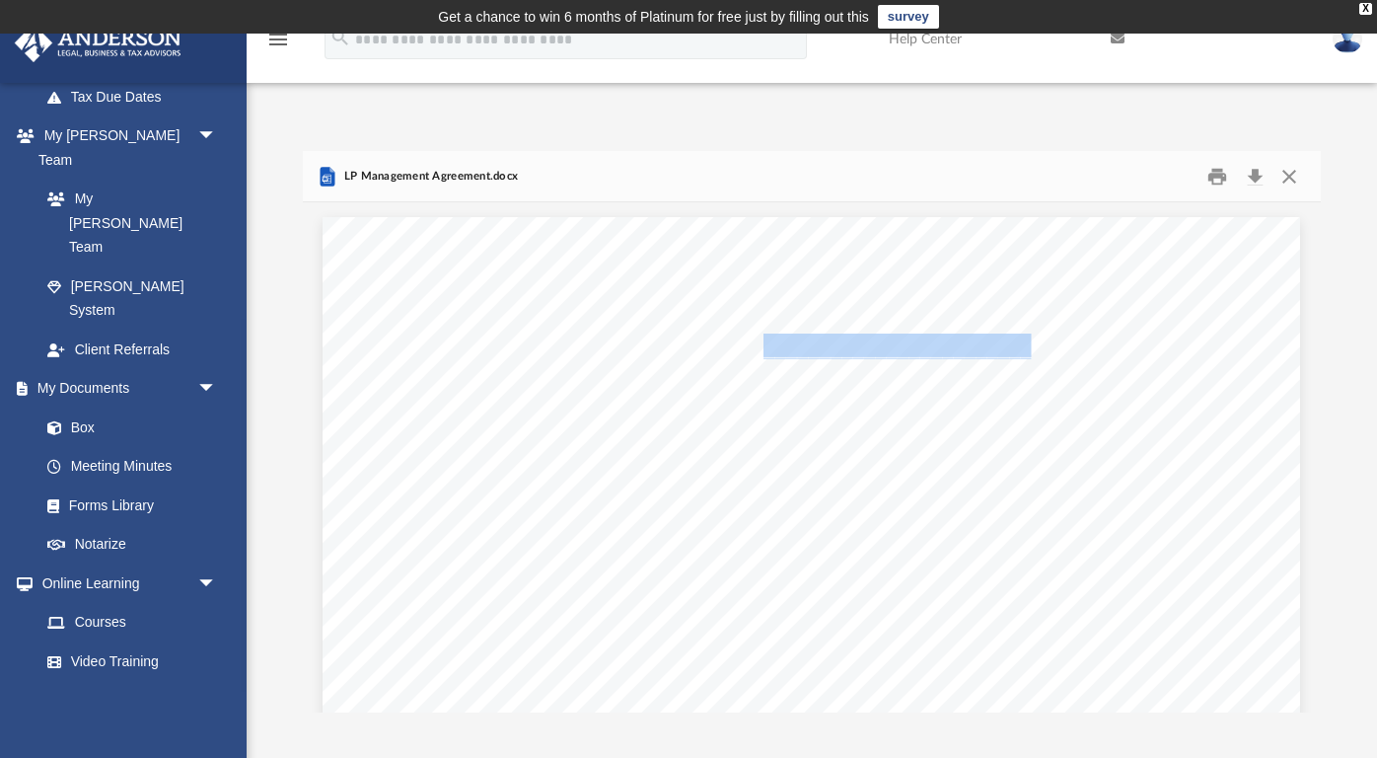
click at [927, 348] on span "________________________" at bounding box center [897, 346] width 268 height 23
